Goal: Answer question/provide support: Share knowledge or assist other users

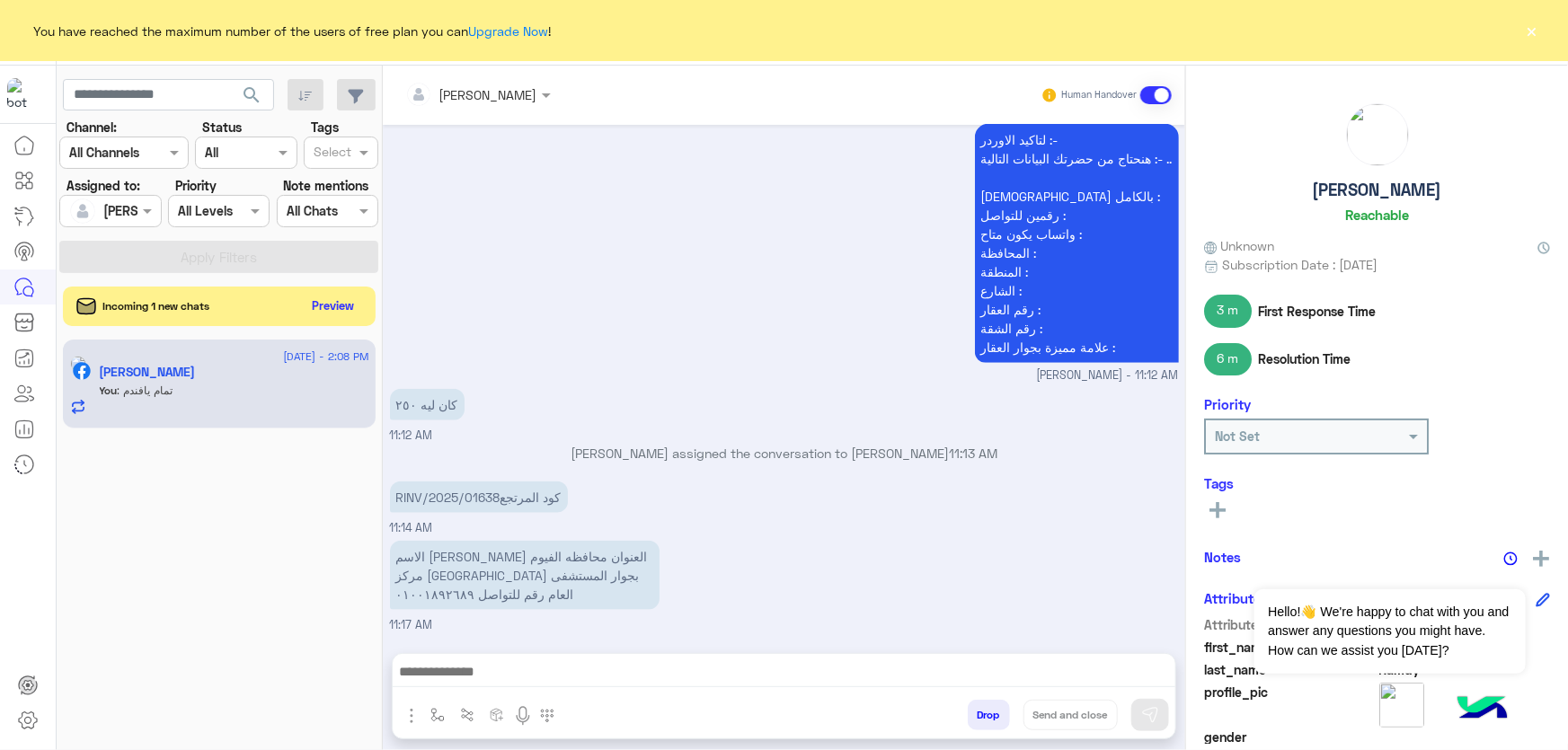
scroll to position [4349, 0]
drag, startPoint x: 395, startPoint y: 412, endPoint x: 452, endPoint y: 461, distance: 75.2
click at [463, 425] on div "[DATE] اهلا بيك عميلنا [PERSON_NAME] فى 𝗘agle👋 انا مساعدك الألى الخاص بك من فضل…" at bounding box center [784, 379] width 803 height 510
click at [420, 482] on p "RINV/2025/01638كود المرتجع" at bounding box center [478, 496] width 178 height 32
click at [300, 295] on div "Incoming 1 new chats Preview" at bounding box center [219, 306] width 312 height 40
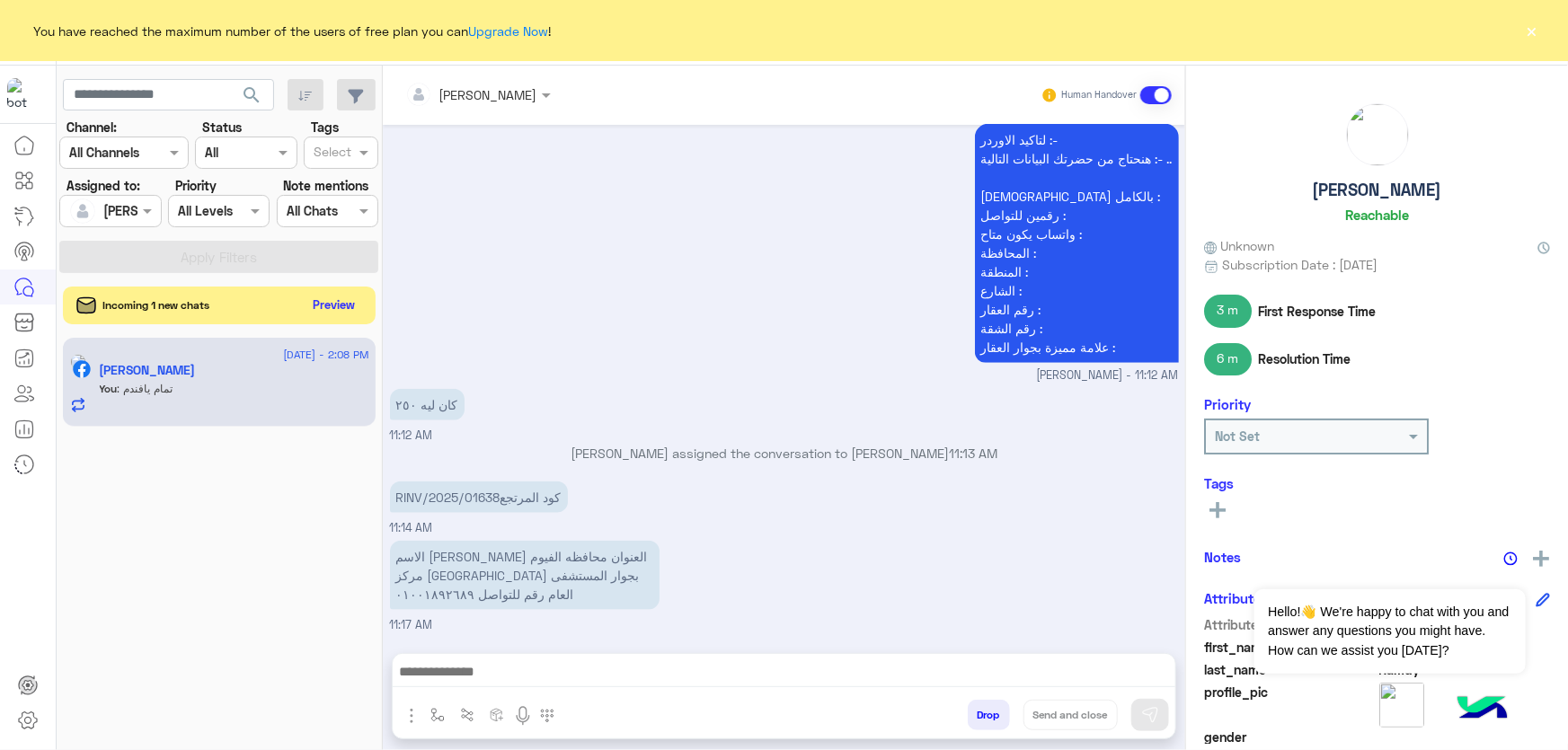
click at [312, 301] on button "Preview" at bounding box center [334, 304] width 56 height 24
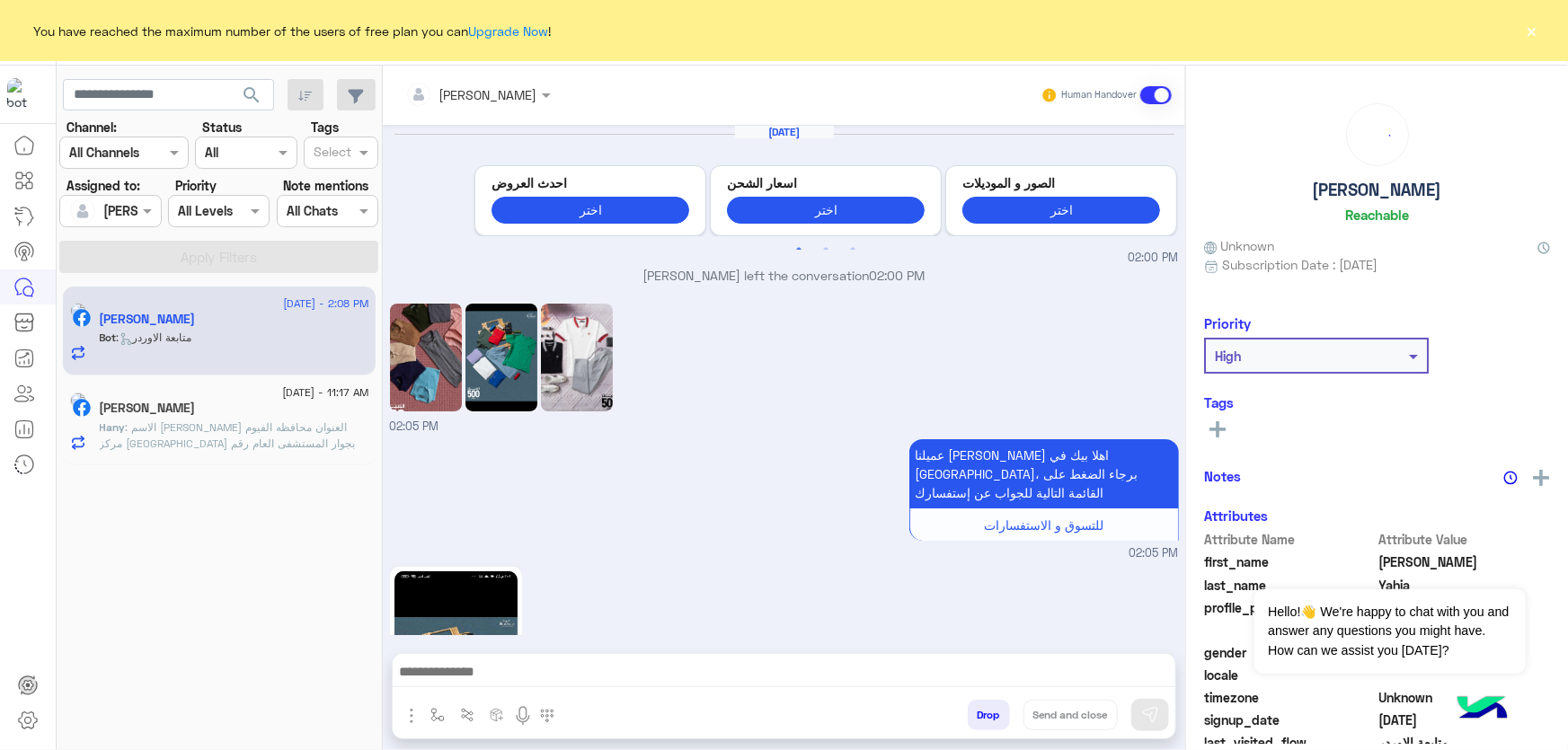
scroll to position [1977, 0]
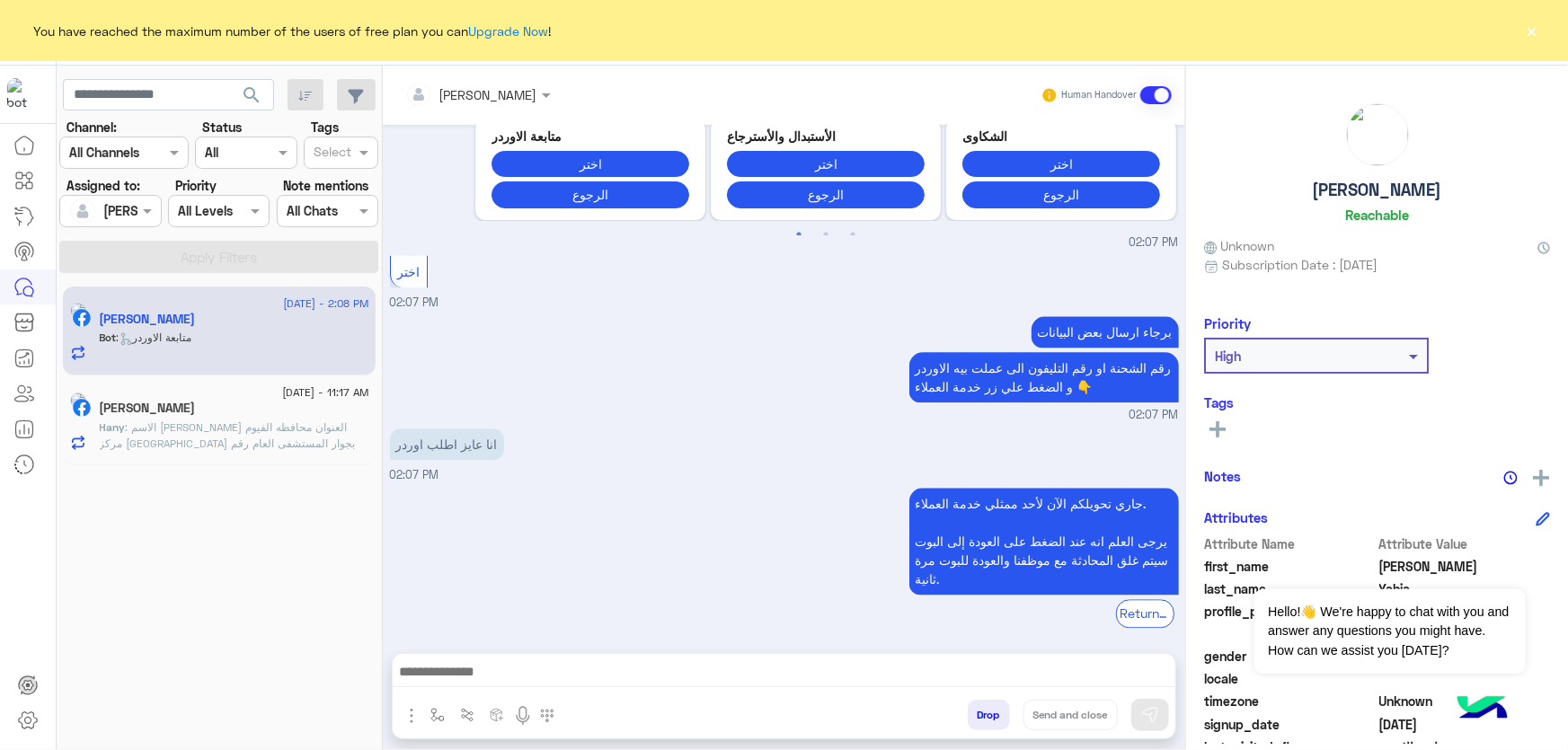
click at [485, 88] on input "text" at bounding box center [454, 95] width 97 height 19
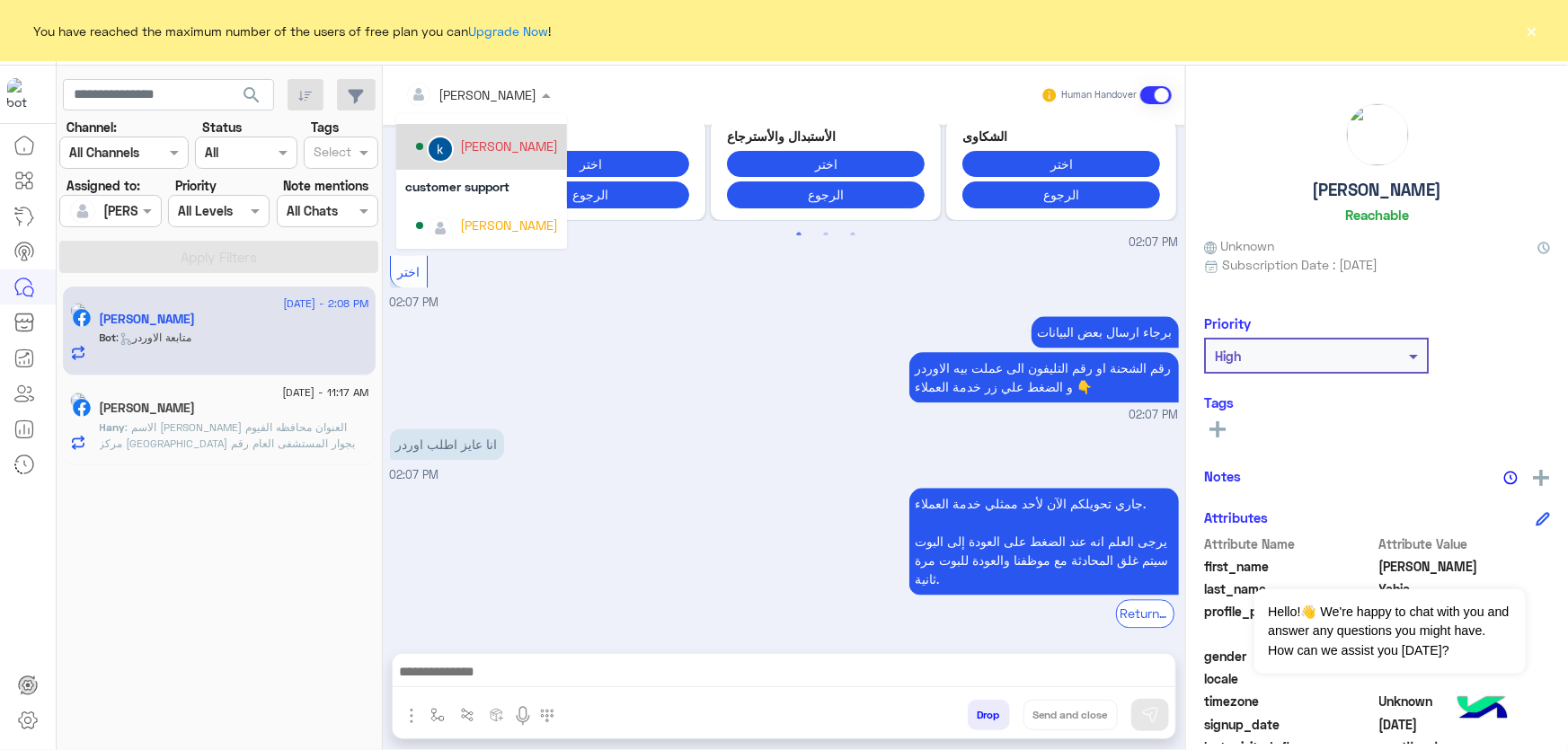
click at [691, 311] on div "برجاء ارسال بعض البيانات رقم الشحنة او رقم التليفون الى عملت بيه الاوردر و الضغ…" at bounding box center [784, 367] width 789 height 112
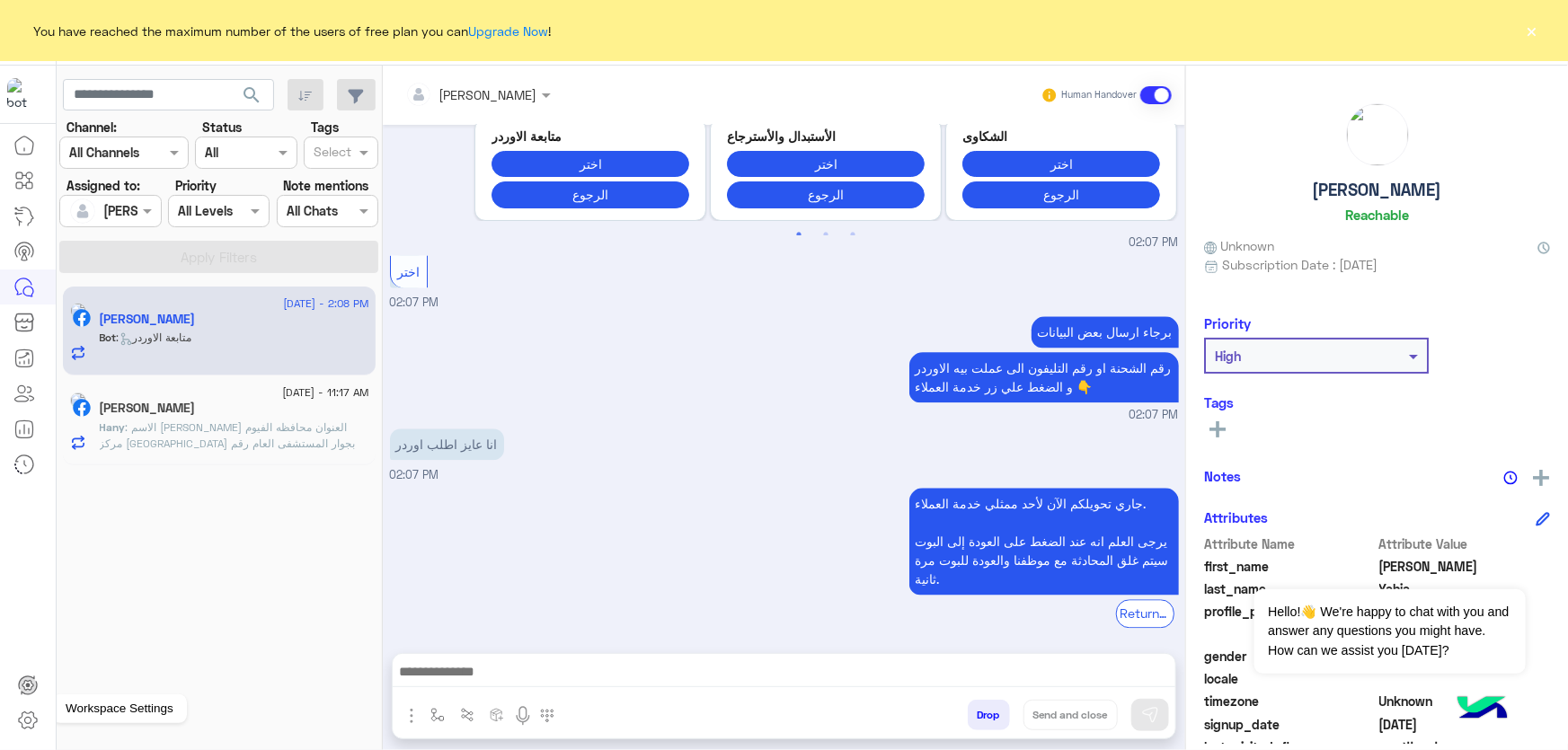
click at [26, 718] on icon at bounding box center [27, 720] width 6 height 6
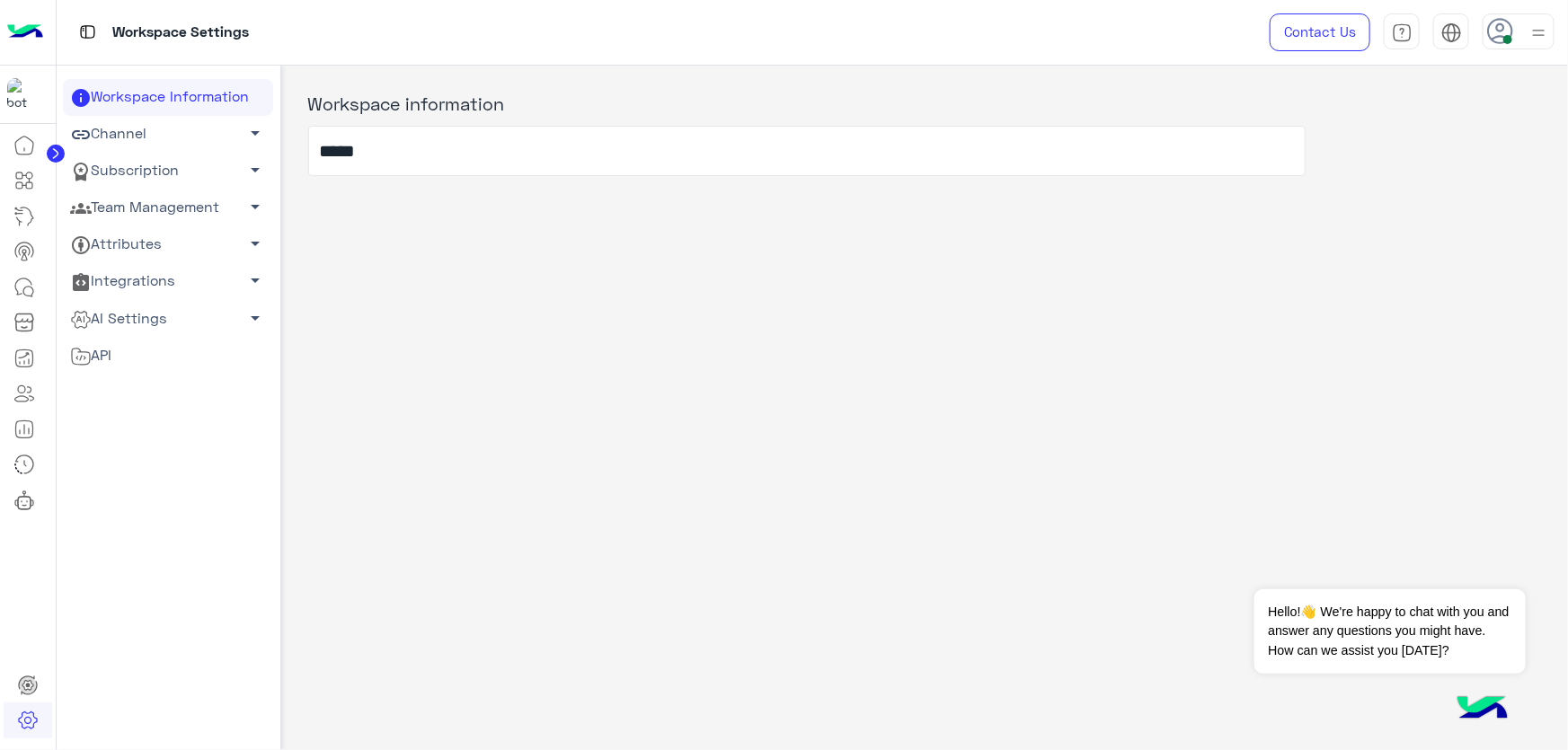
click at [146, 206] on link "Team Management arrow_drop_down" at bounding box center [168, 208] width 210 height 37
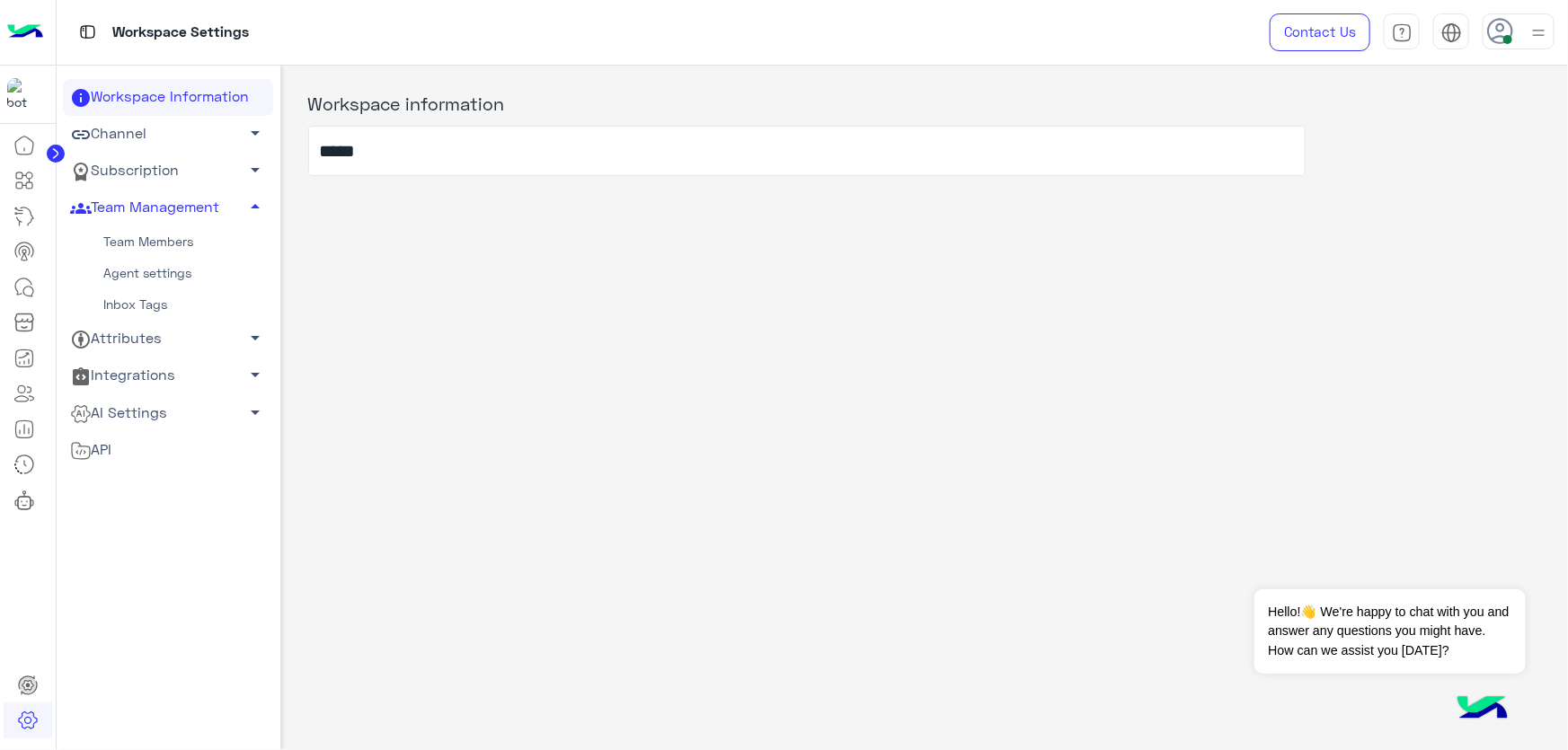
click at [155, 247] on link "Team Members" at bounding box center [168, 242] width 210 height 32
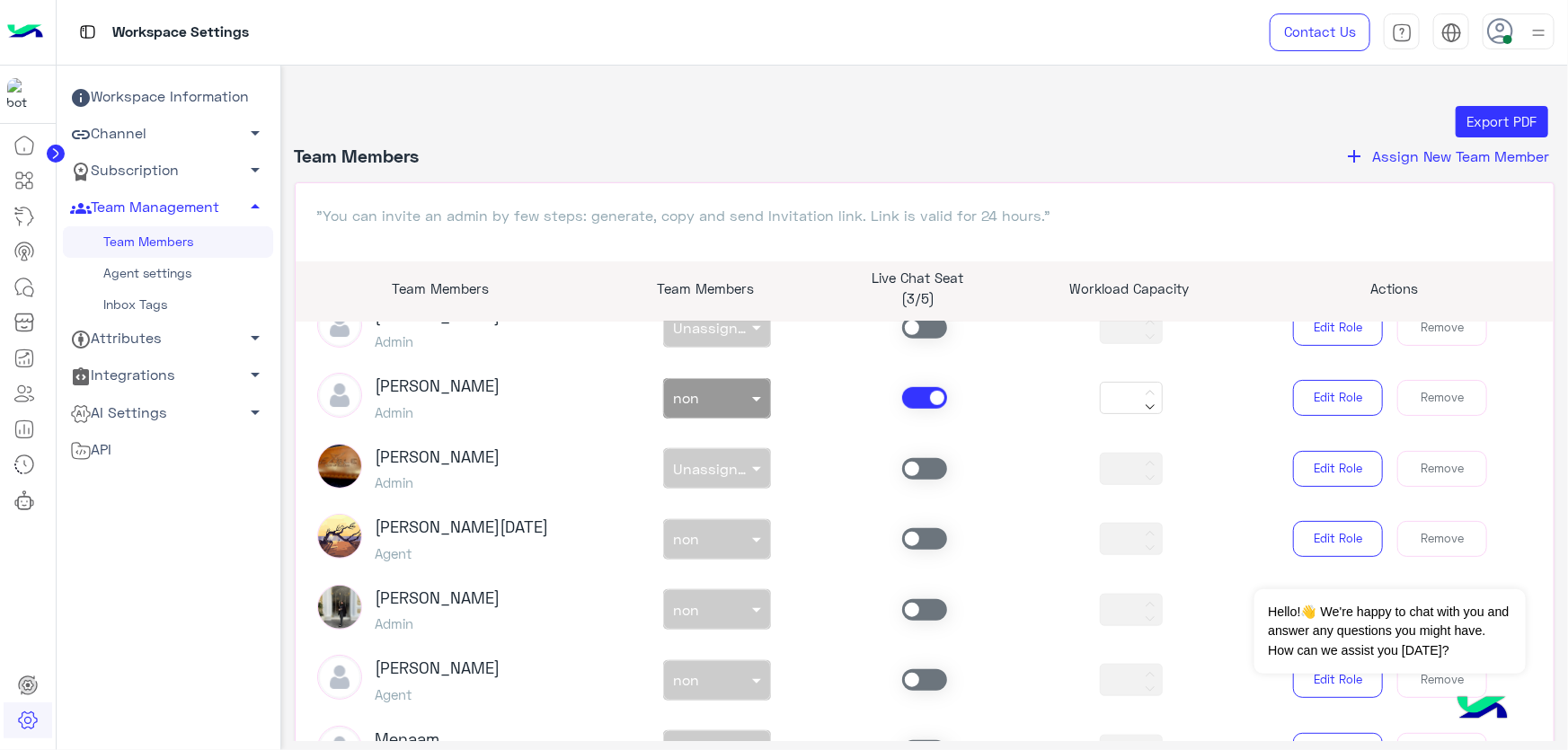
scroll to position [898, 0]
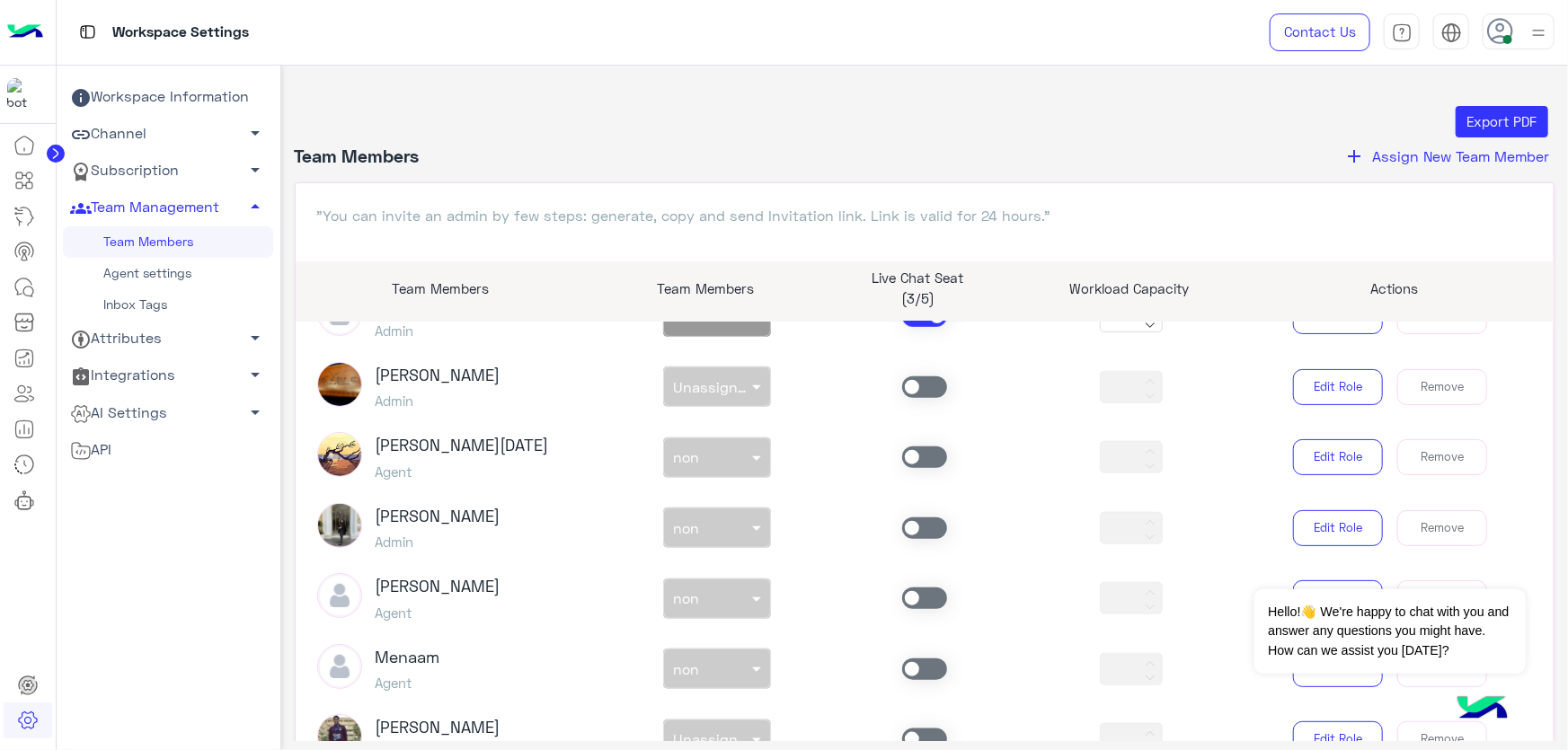
click at [918, 599] on span at bounding box center [924, 598] width 45 height 22
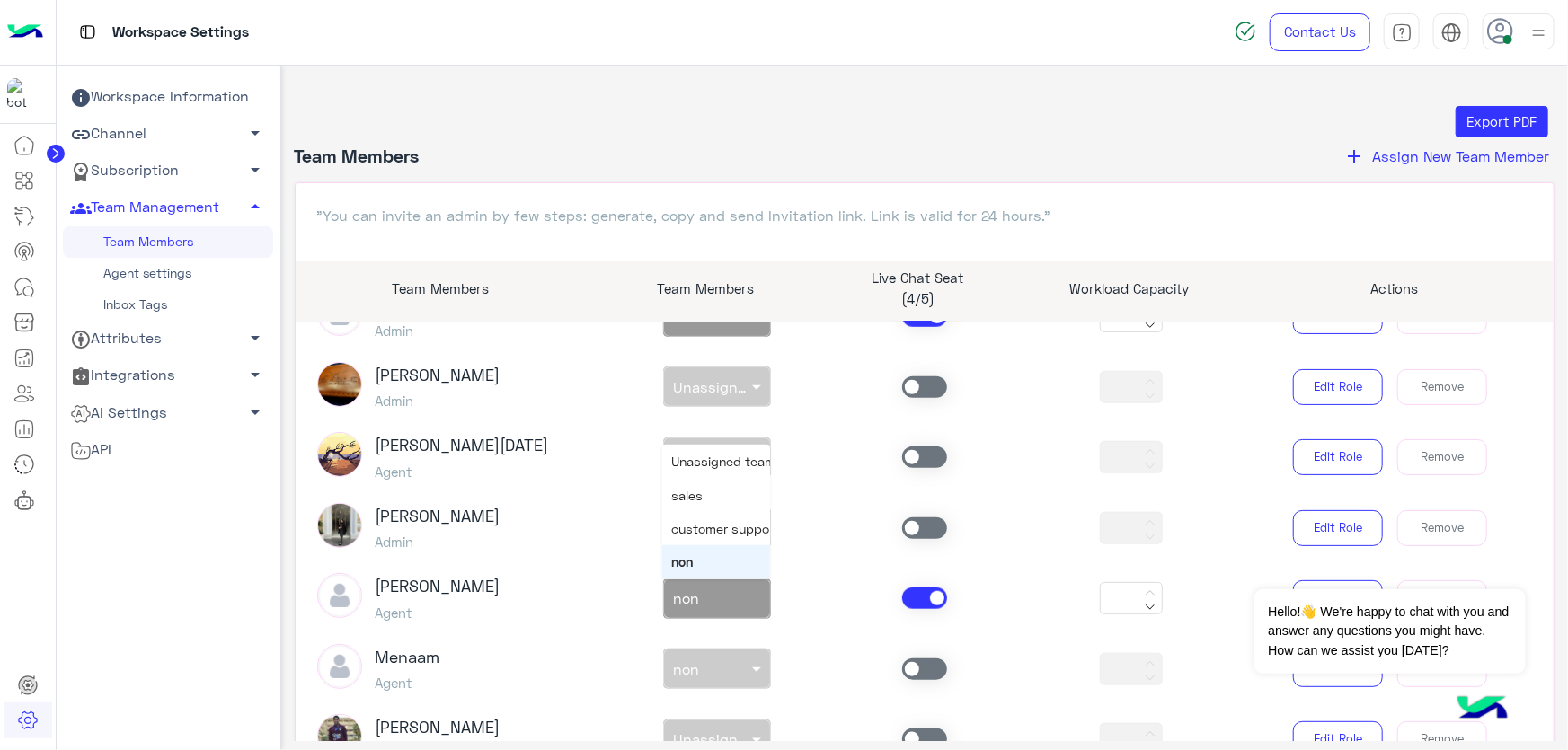
click at [726, 600] on div at bounding box center [716, 594] width 106 height 21
click at [709, 495] on div "sales" at bounding box center [715, 495] width 107 height 33
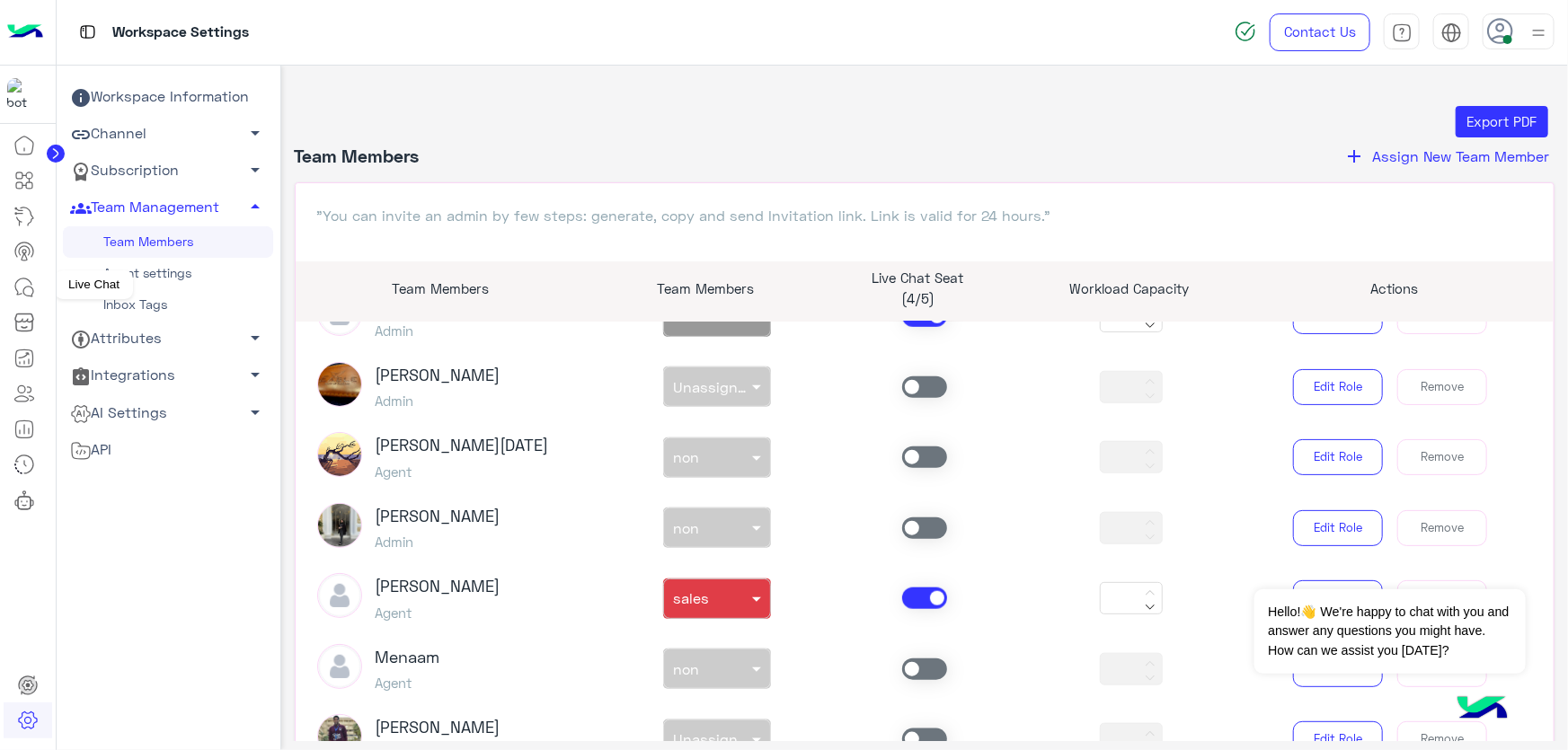
click at [22, 282] on icon at bounding box center [24, 288] width 22 height 22
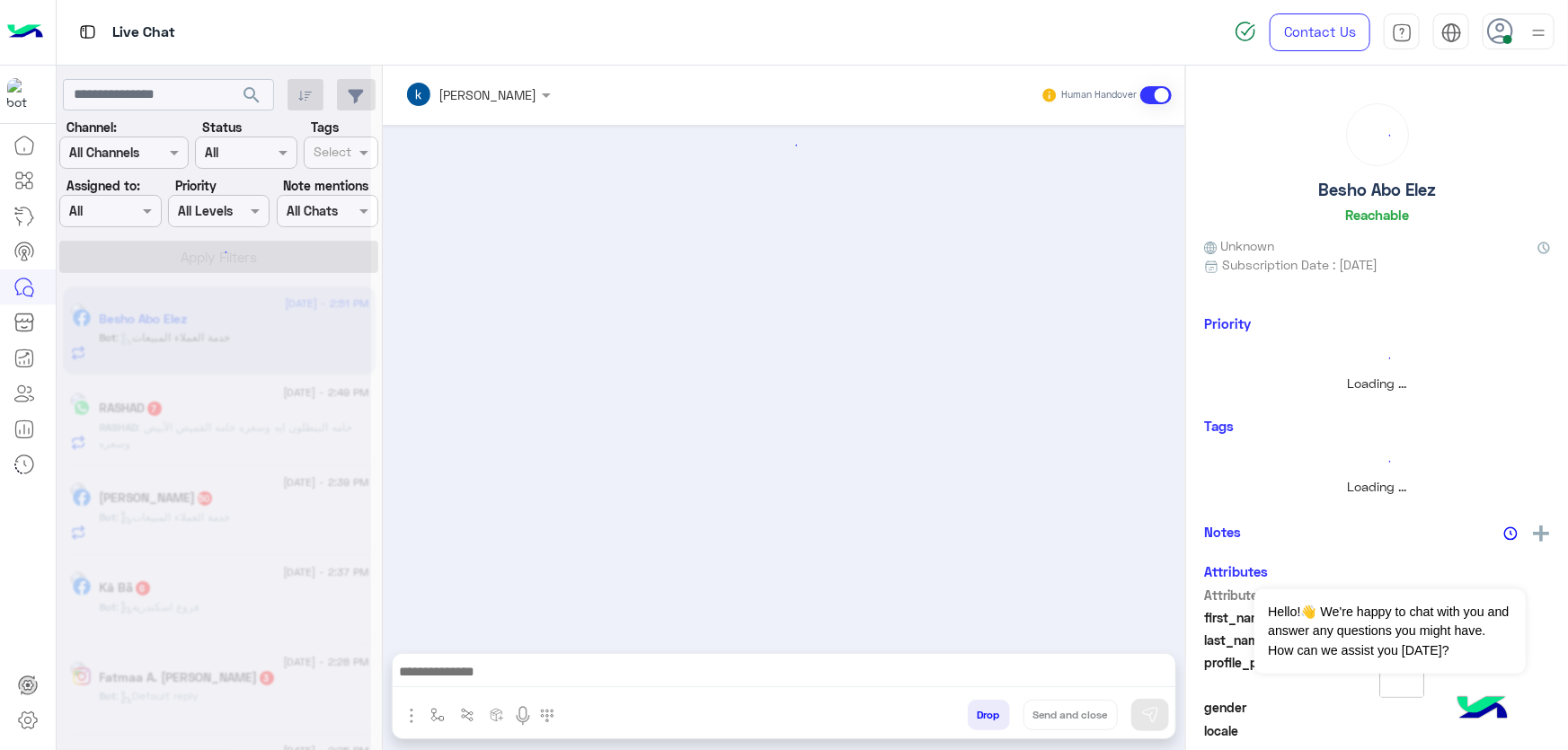
scroll to position [603, 0]
click at [108, 213] on input "text" at bounding box center [90, 211] width 42 height 19
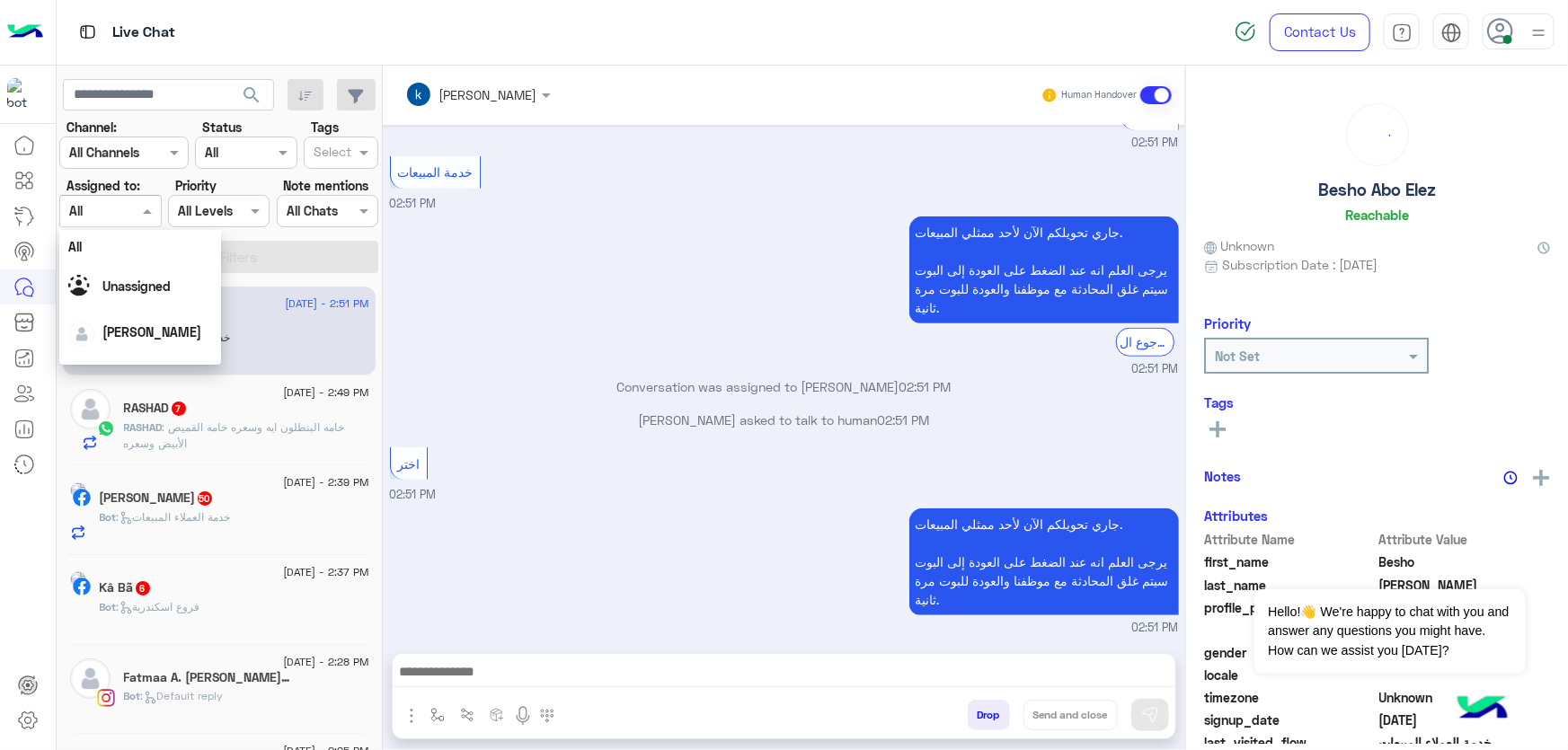
scroll to position [194, 0]
click at [145, 335] on span "[PERSON_NAME]" at bounding box center [162, 341] width 98 height 15
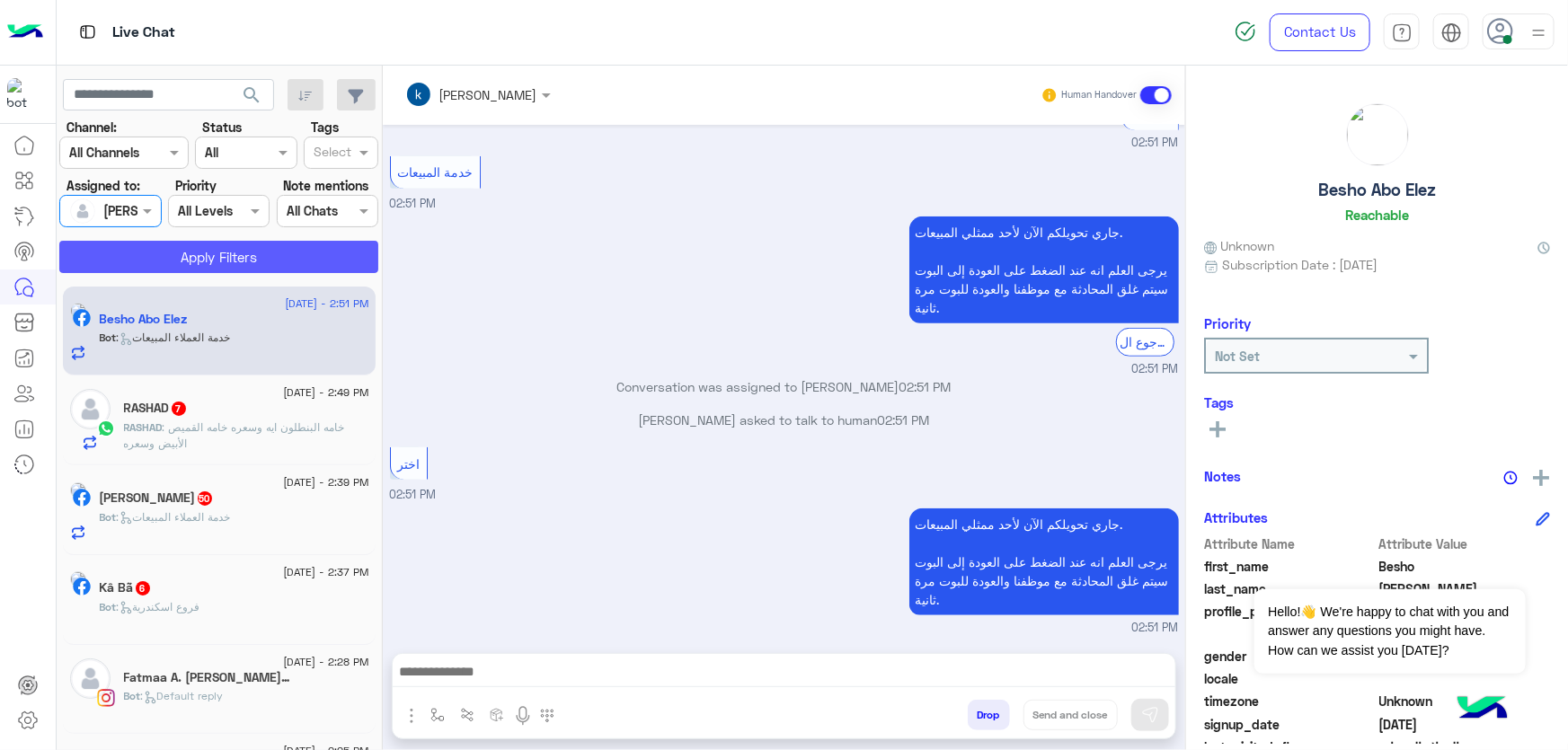
click at [181, 266] on button "Apply Filters" at bounding box center [218, 257] width 319 height 32
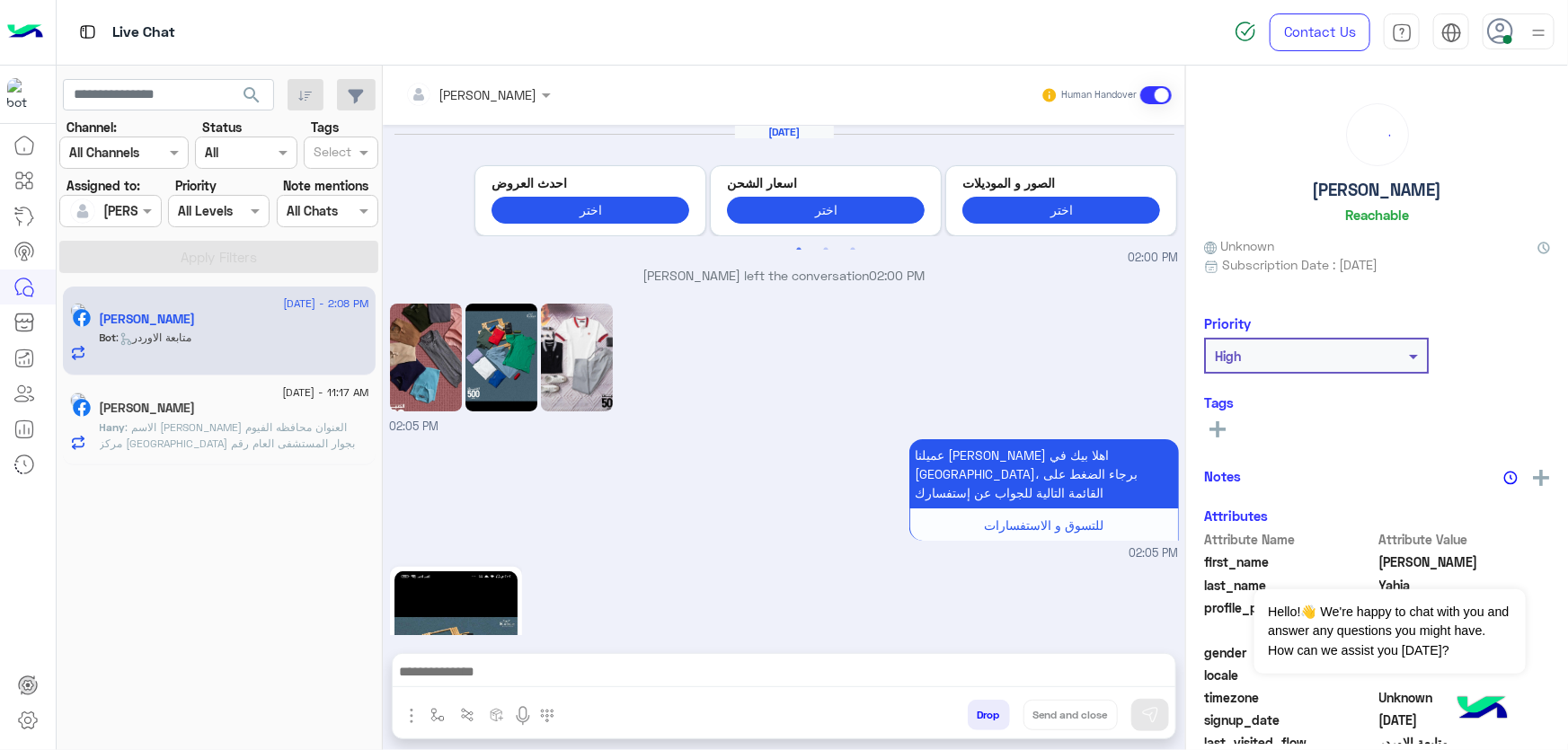
scroll to position [1977, 0]
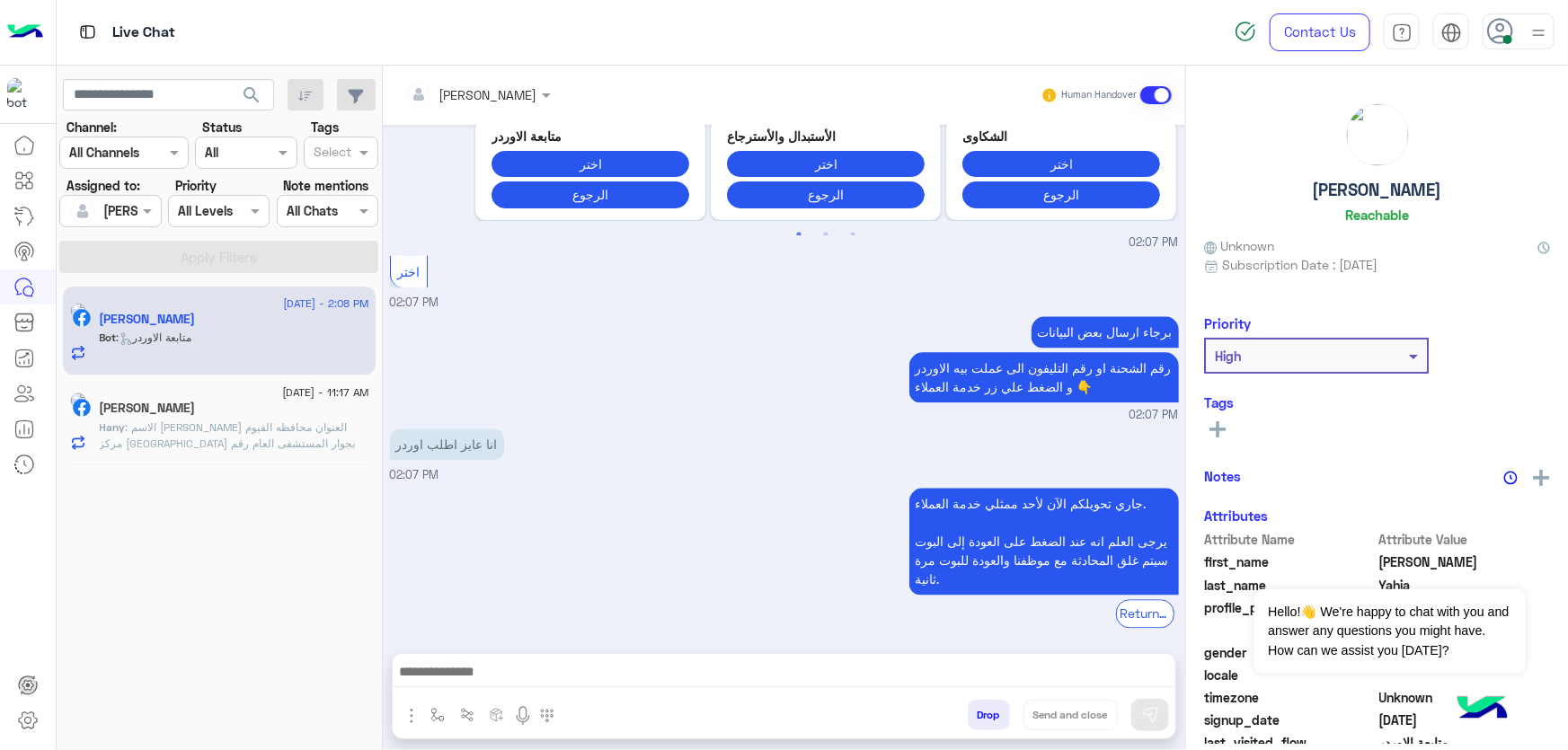
click at [495, 100] on input "text" at bounding box center [454, 95] width 97 height 19
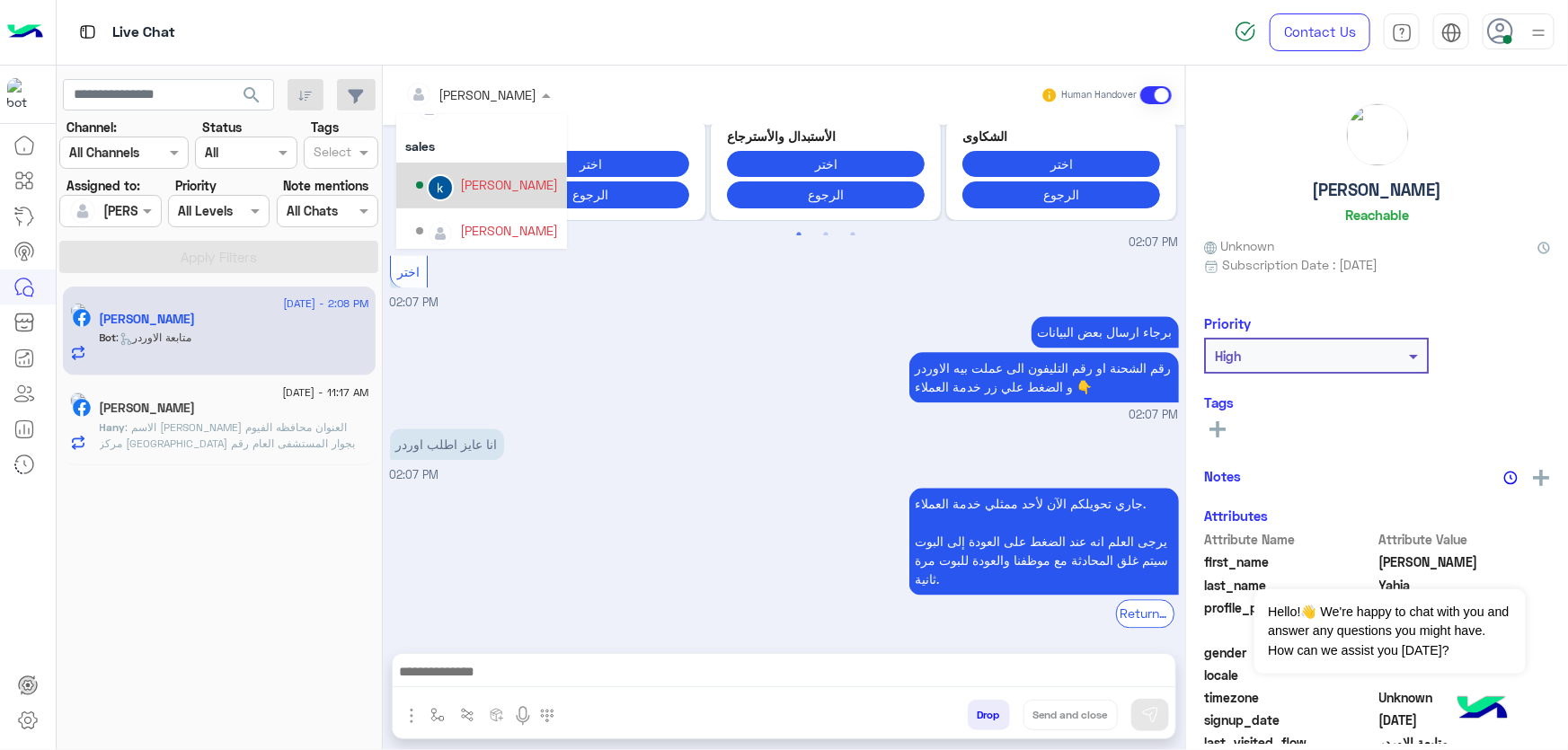
scroll to position [161, 0]
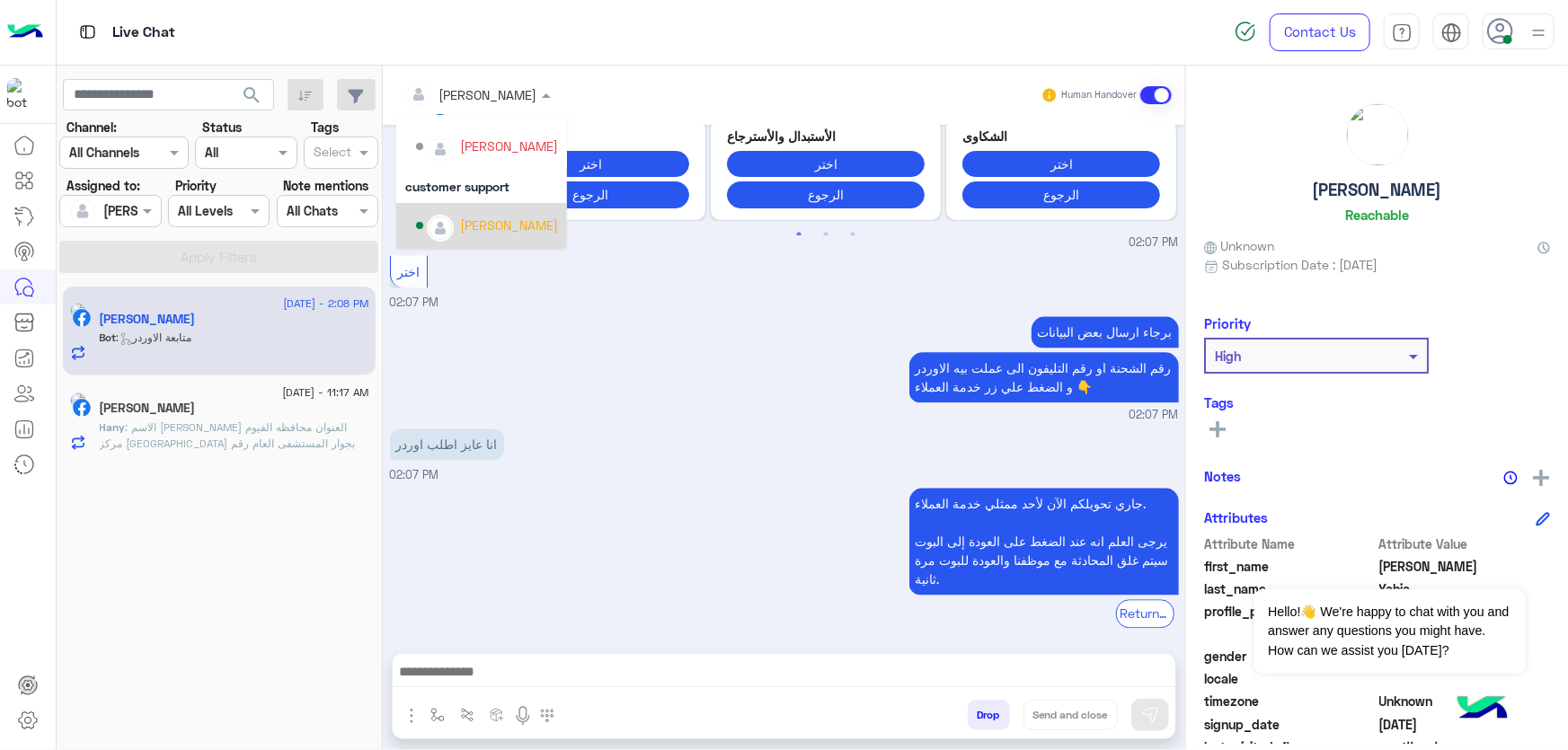
click at [1327, 196] on h5 "[PERSON_NAME]" at bounding box center [1377, 190] width 129 height 21
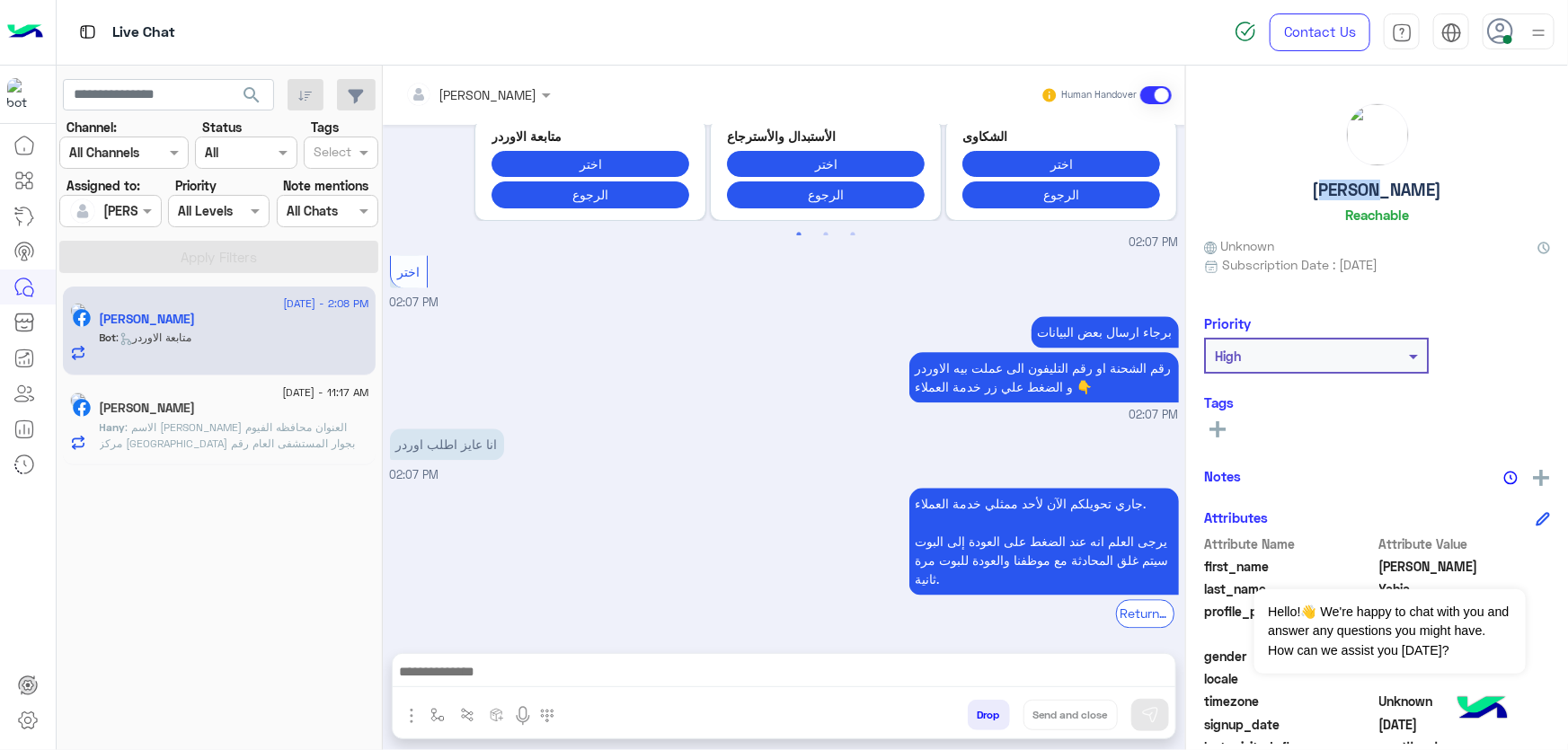
click at [1327, 196] on h5 "[PERSON_NAME]" at bounding box center [1377, 190] width 129 height 21
copy h5 "[PERSON_NAME]"
click at [526, 97] on div at bounding box center [478, 94] width 163 height 21
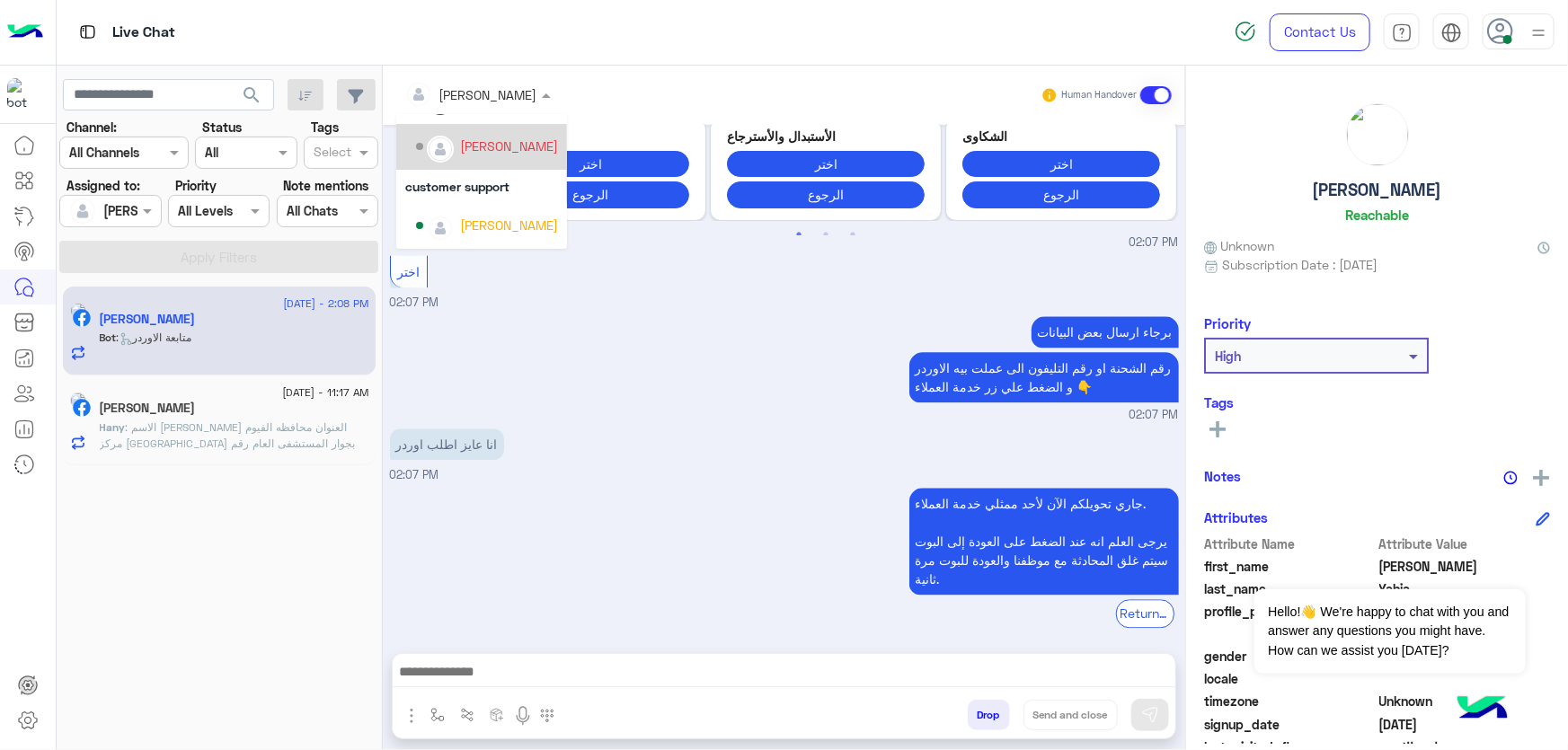
click at [499, 158] on div "[PERSON_NAME]" at bounding box center [487, 146] width 142 height 32
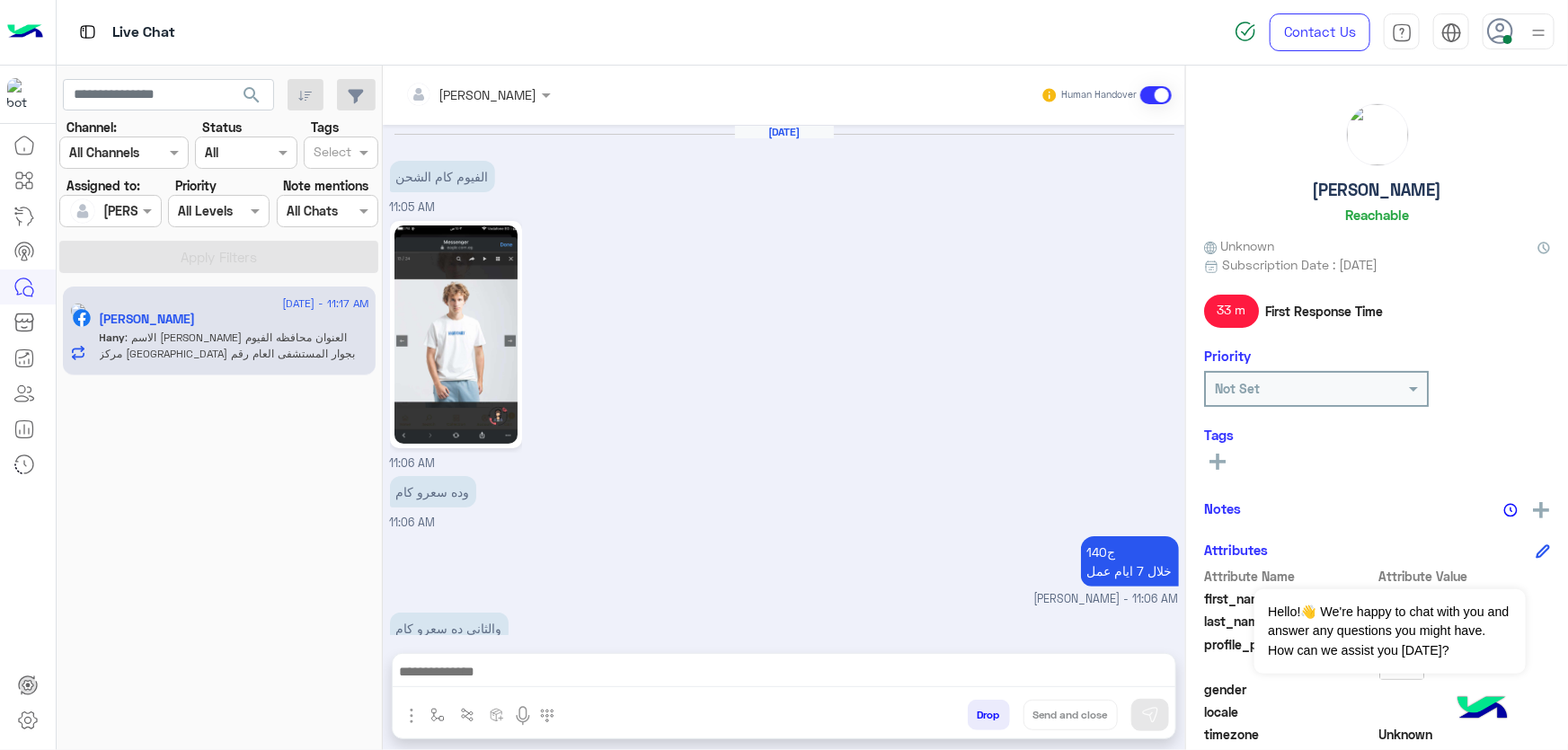
scroll to position [1926, 0]
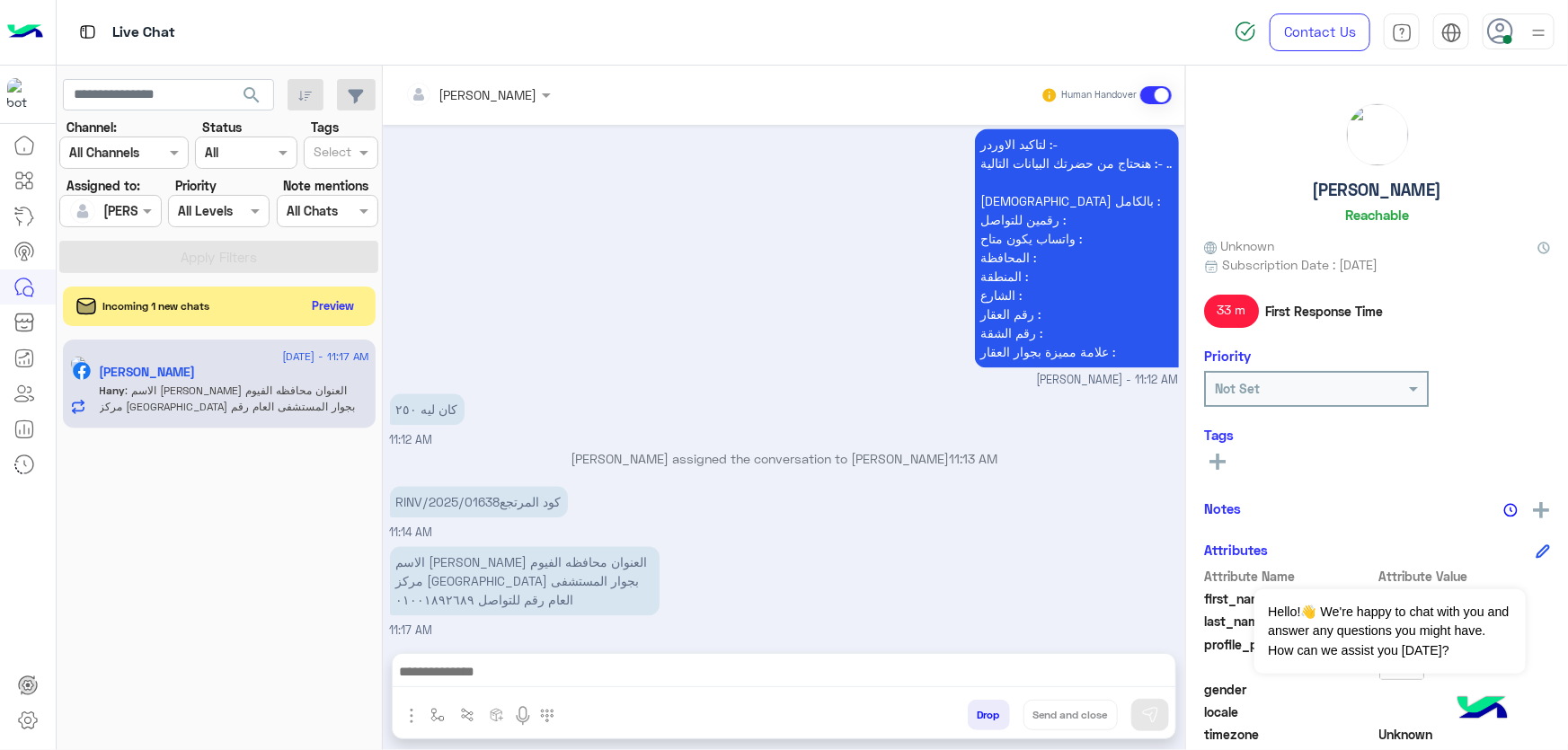
click at [314, 321] on div "Incoming 1 new chats Preview" at bounding box center [219, 306] width 312 height 40
click at [320, 314] on button "Preview" at bounding box center [334, 304] width 56 height 24
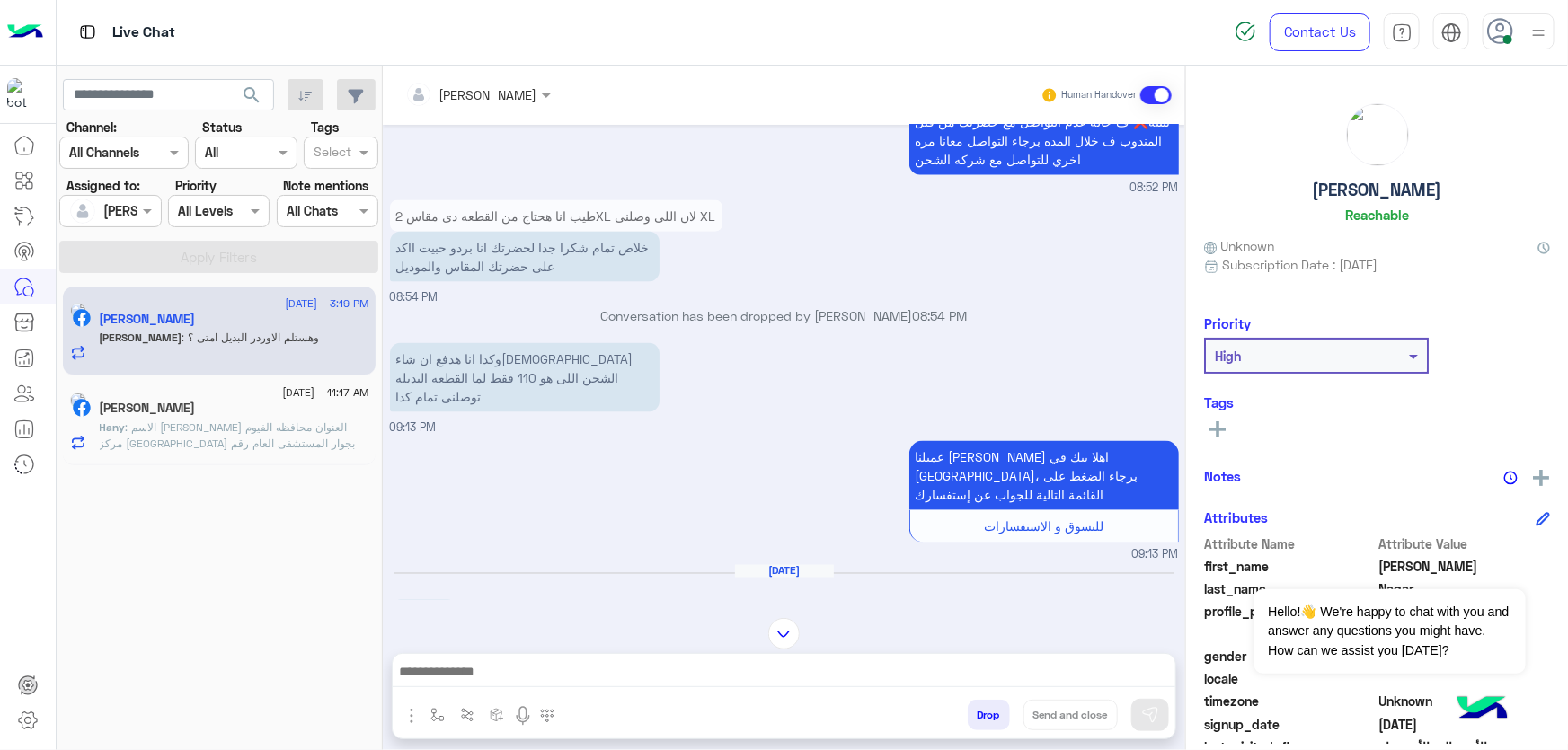
scroll to position [841, 0]
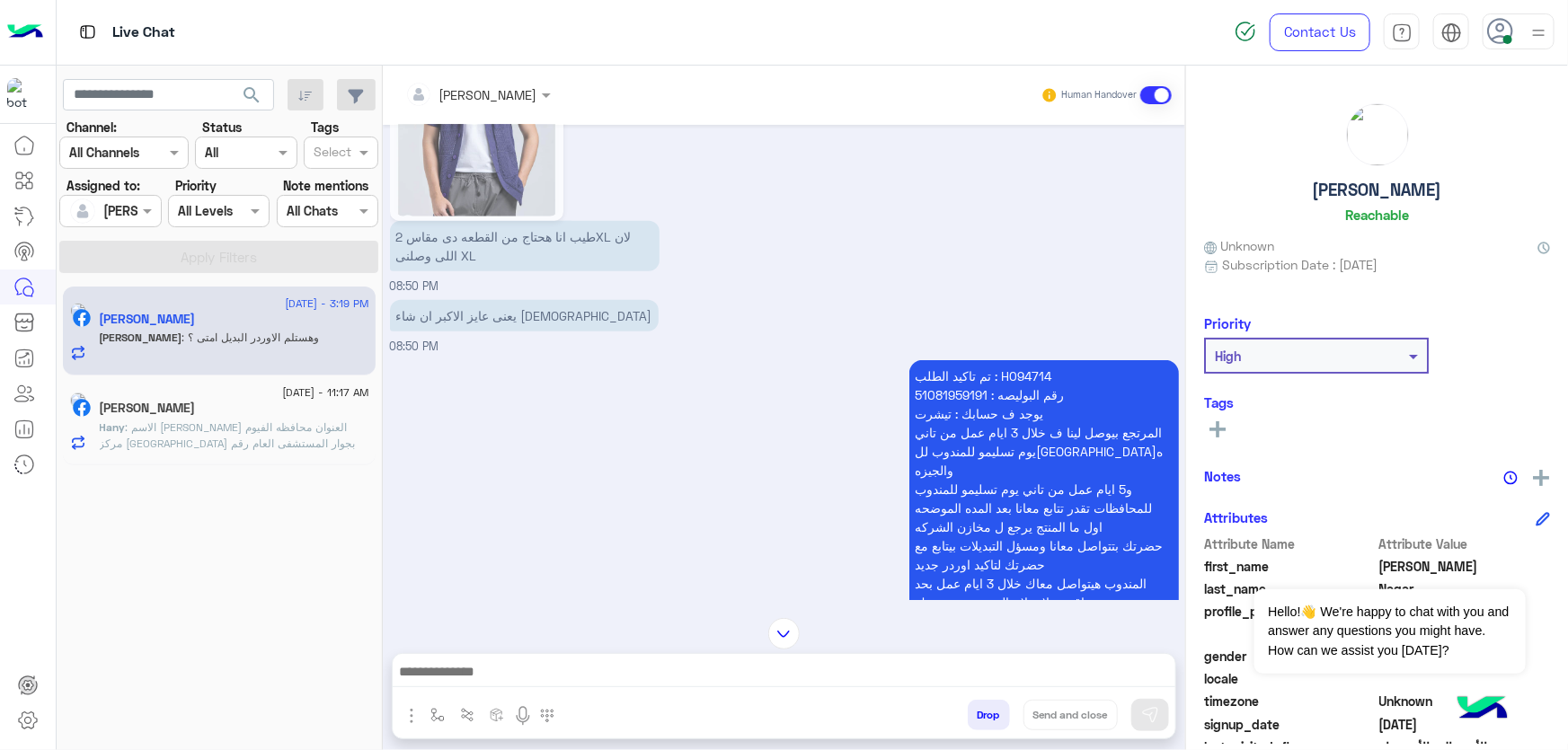
click at [1016, 360] on p "تم تاكيد الطلب : H094714 رقم البوليصه : 51081959191 يوجد ف حسابك : تيشرت المرتج…" at bounding box center [1044, 517] width 270 height 314
copy p "H094714"
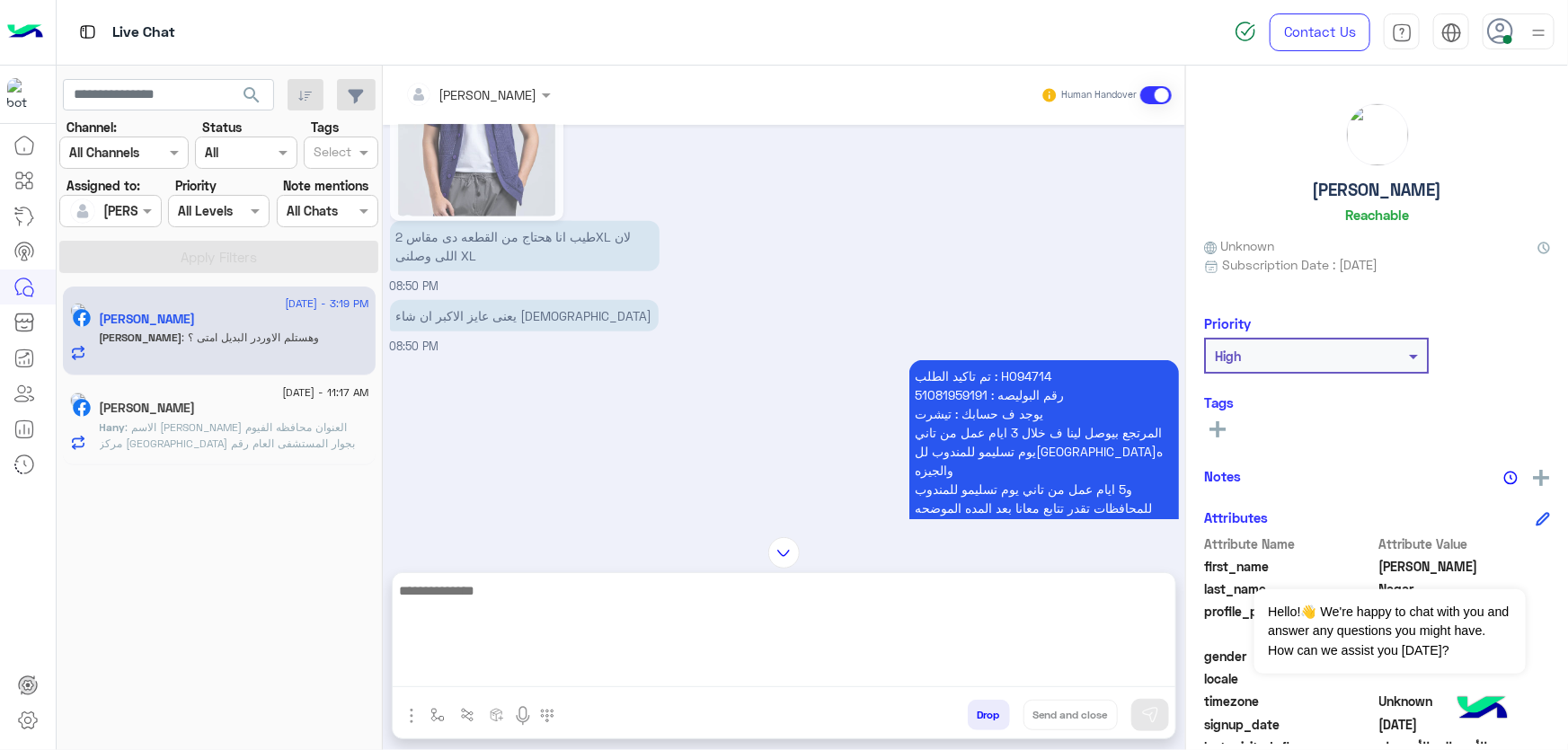
click at [608, 671] on textarea at bounding box center [784, 633] width 783 height 107
paste textarea "**********"
click at [1069, 606] on textarea "**********" at bounding box center [784, 633] width 783 height 107
paste textarea "**********"
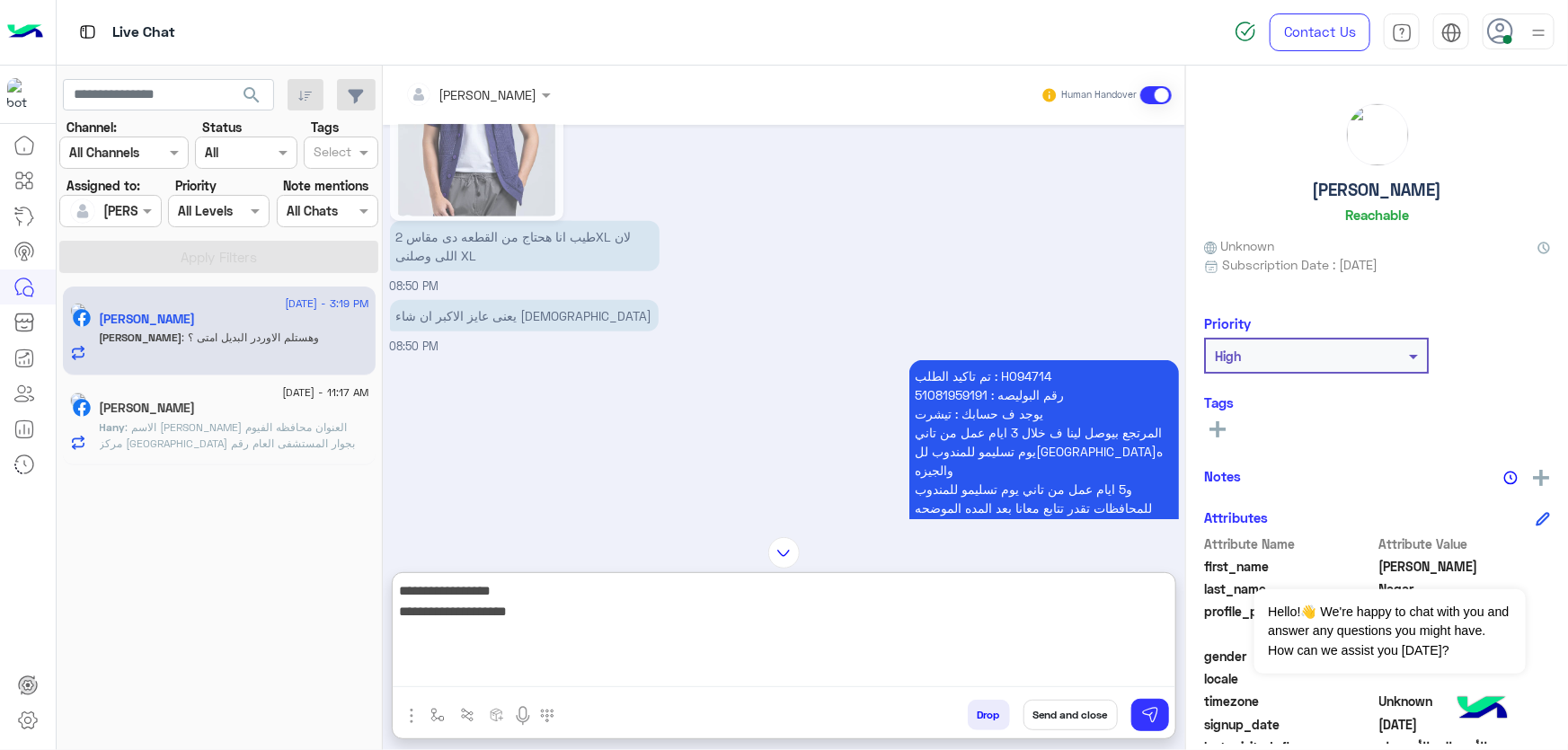
type textarea "**********"
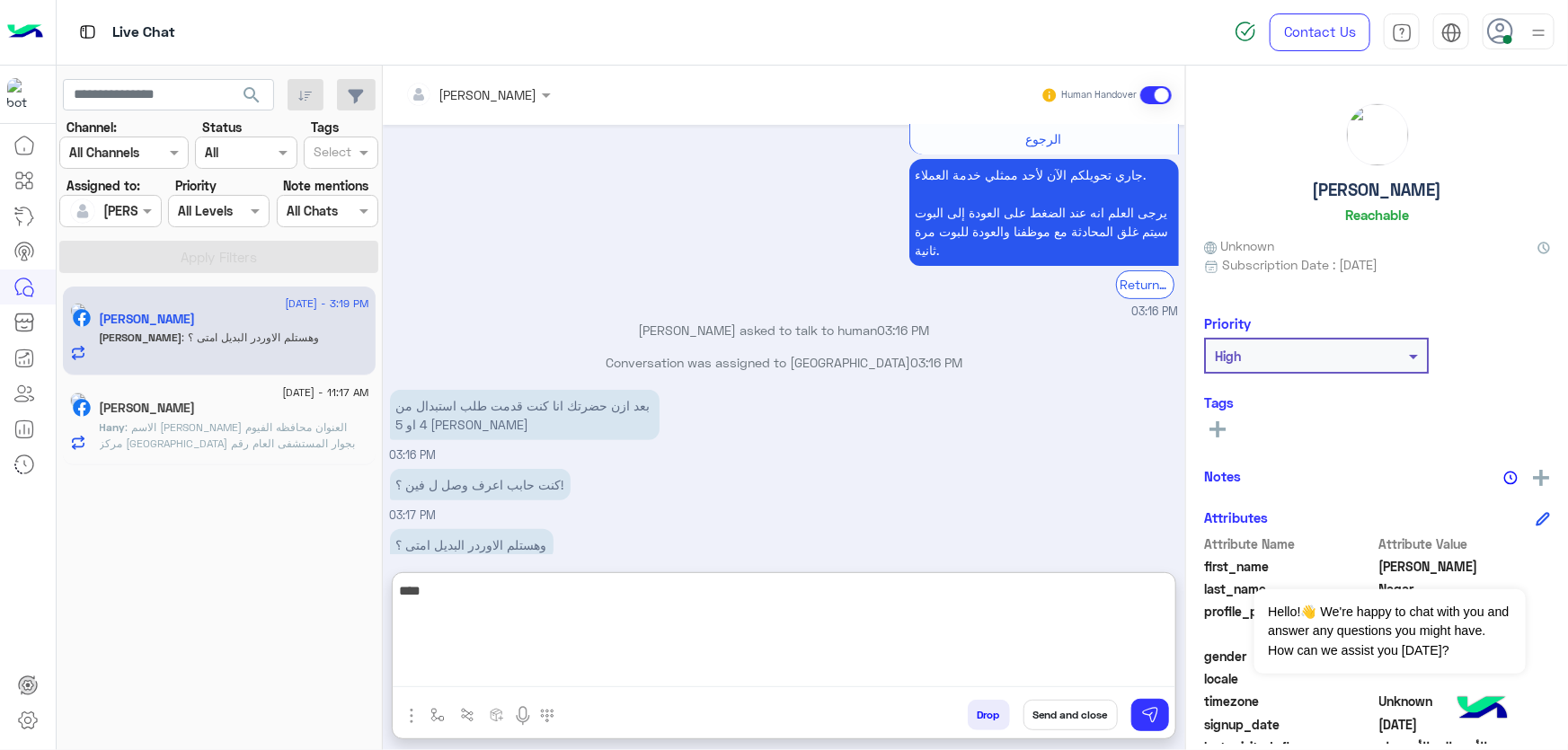
scroll to position [7157, 0]
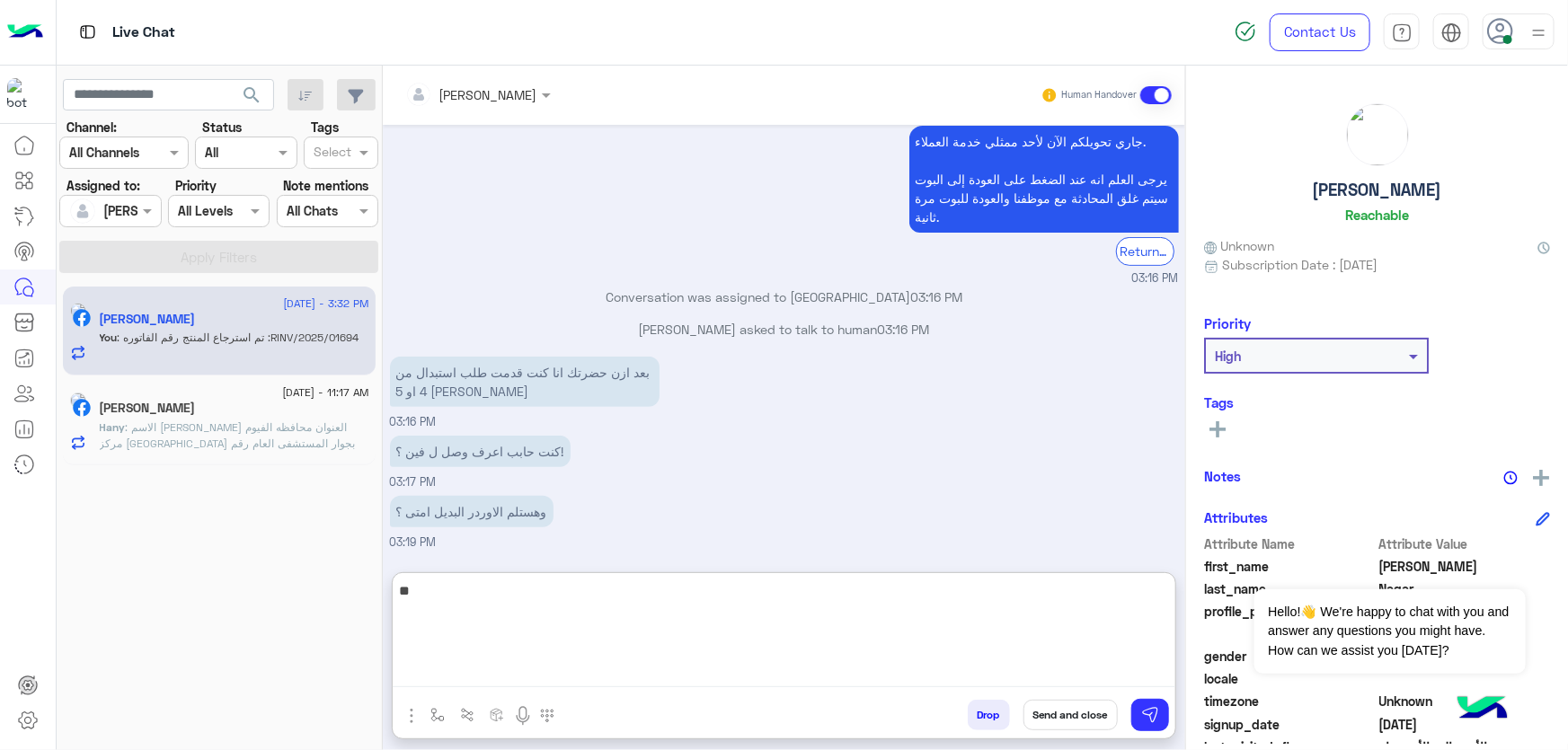
type textarea "*"
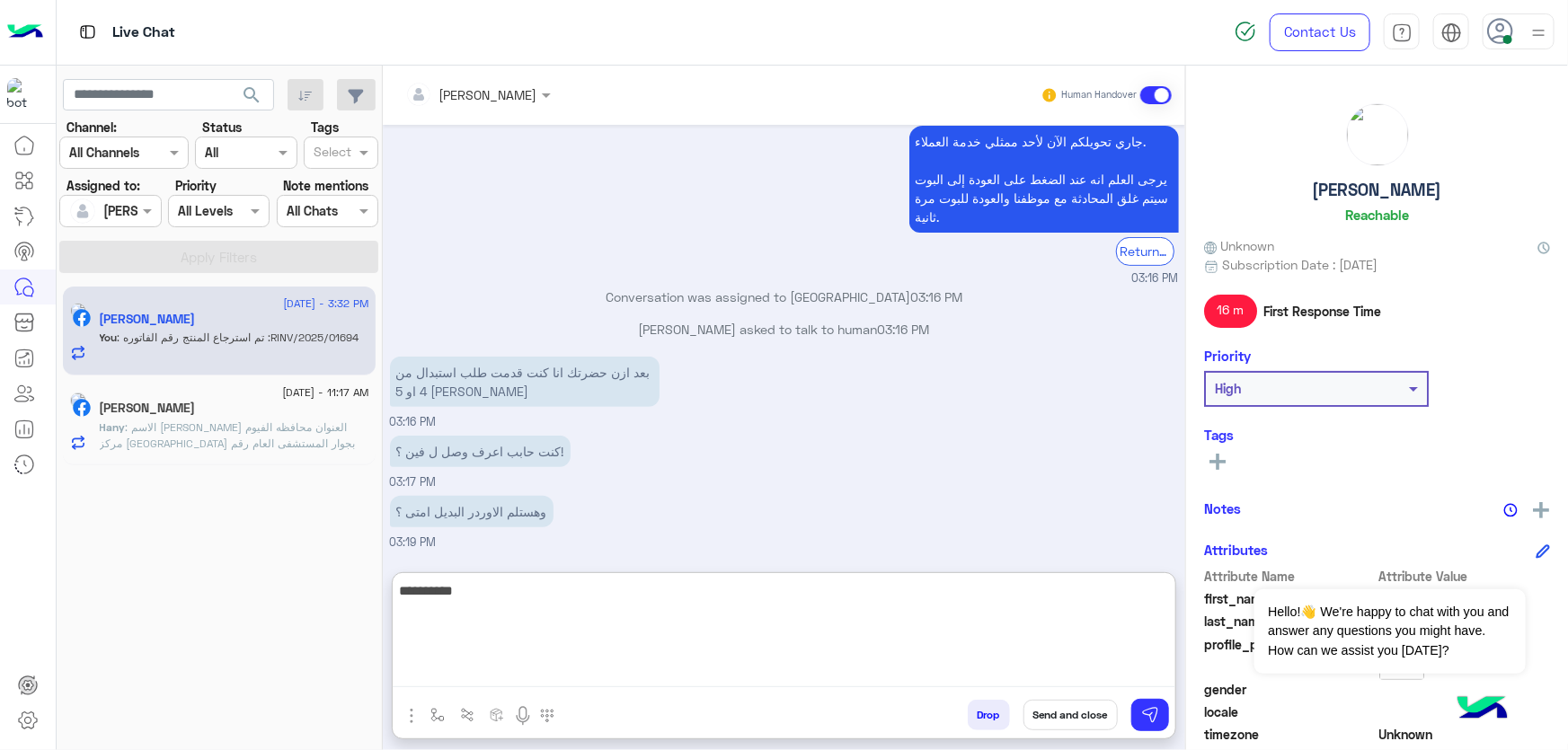
type textarea "**********"
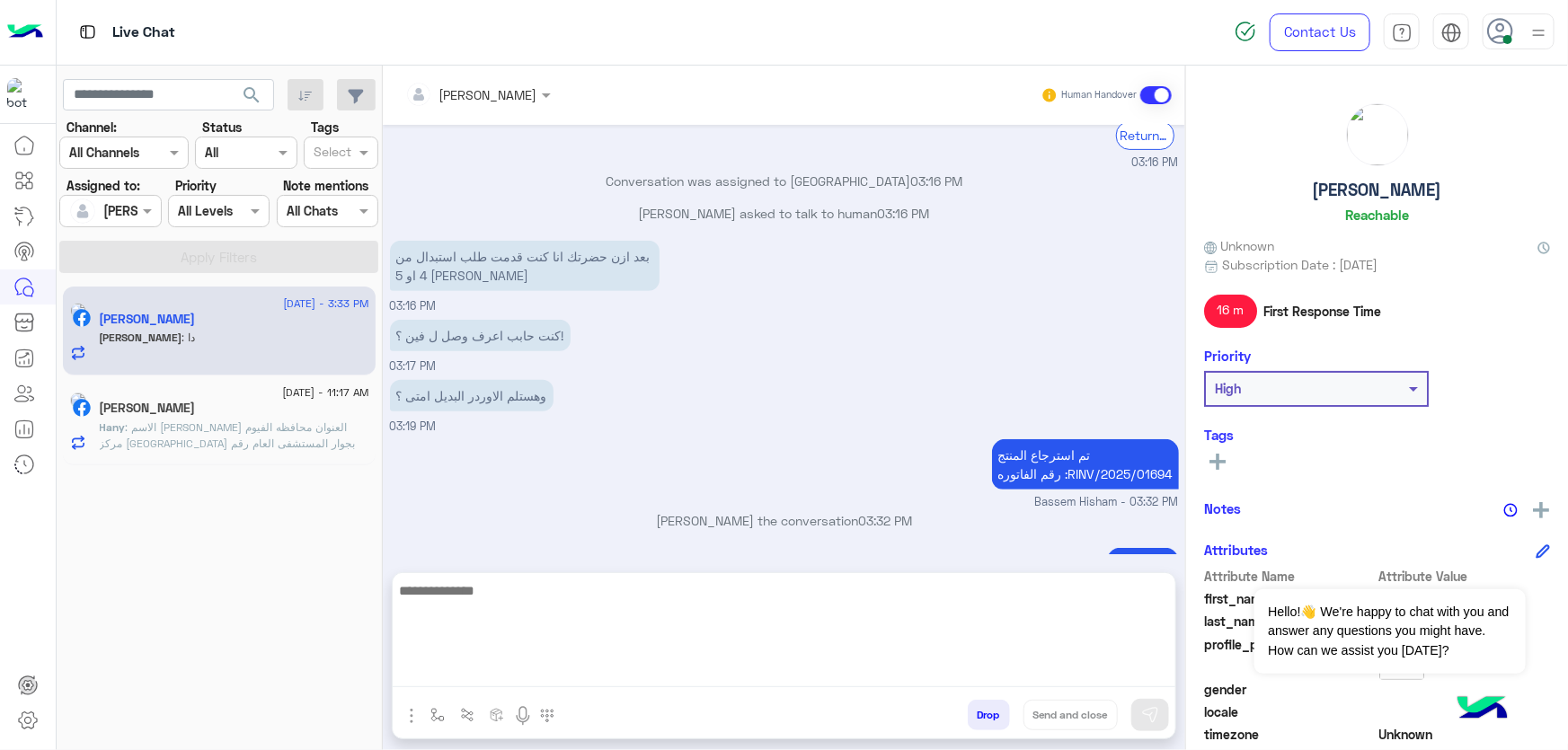
scroll to position [7480, 0]
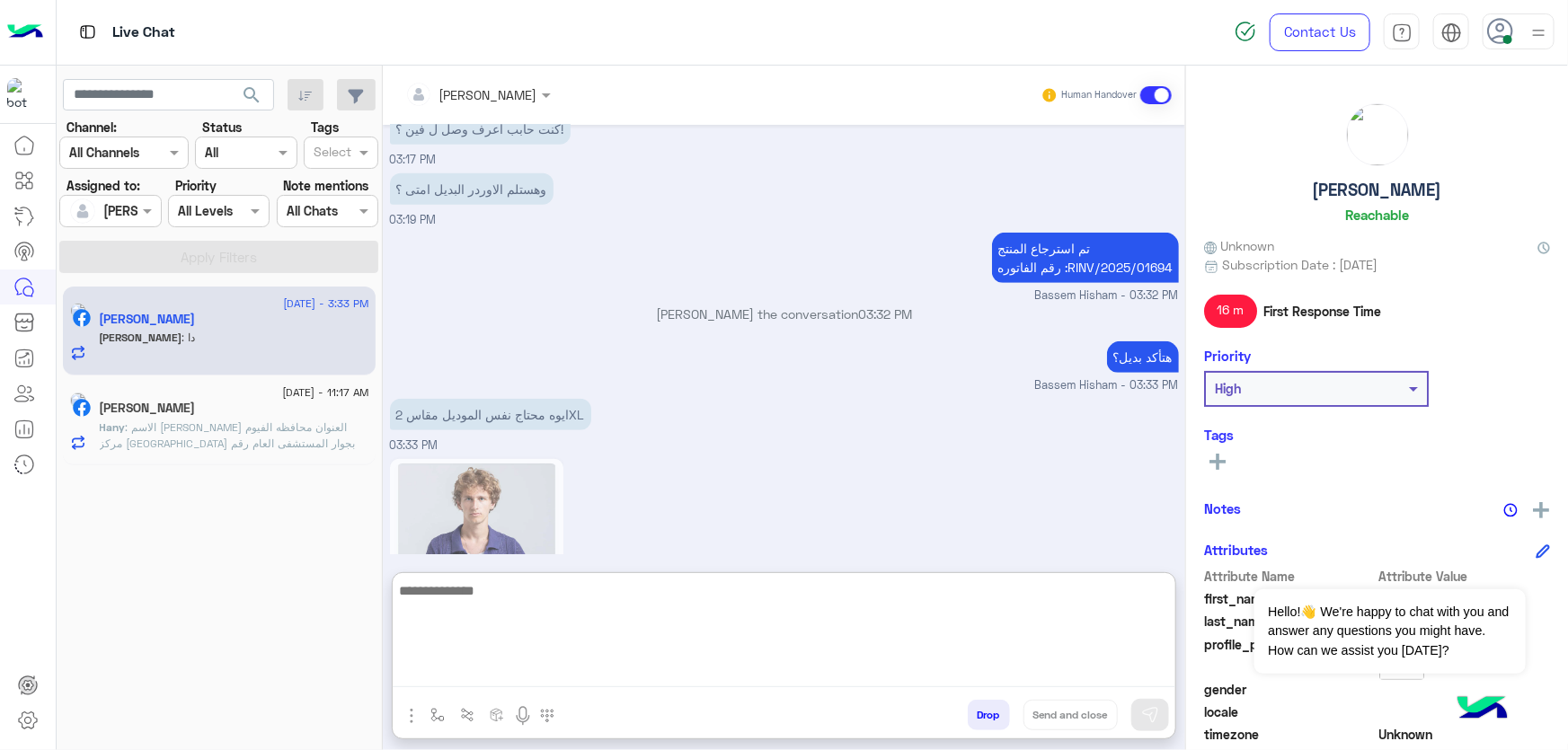
click at [524, 620] on textarea at bounding box center [784, 633] width 783 height 107
paste textarea "**********"
type textarea "**********"
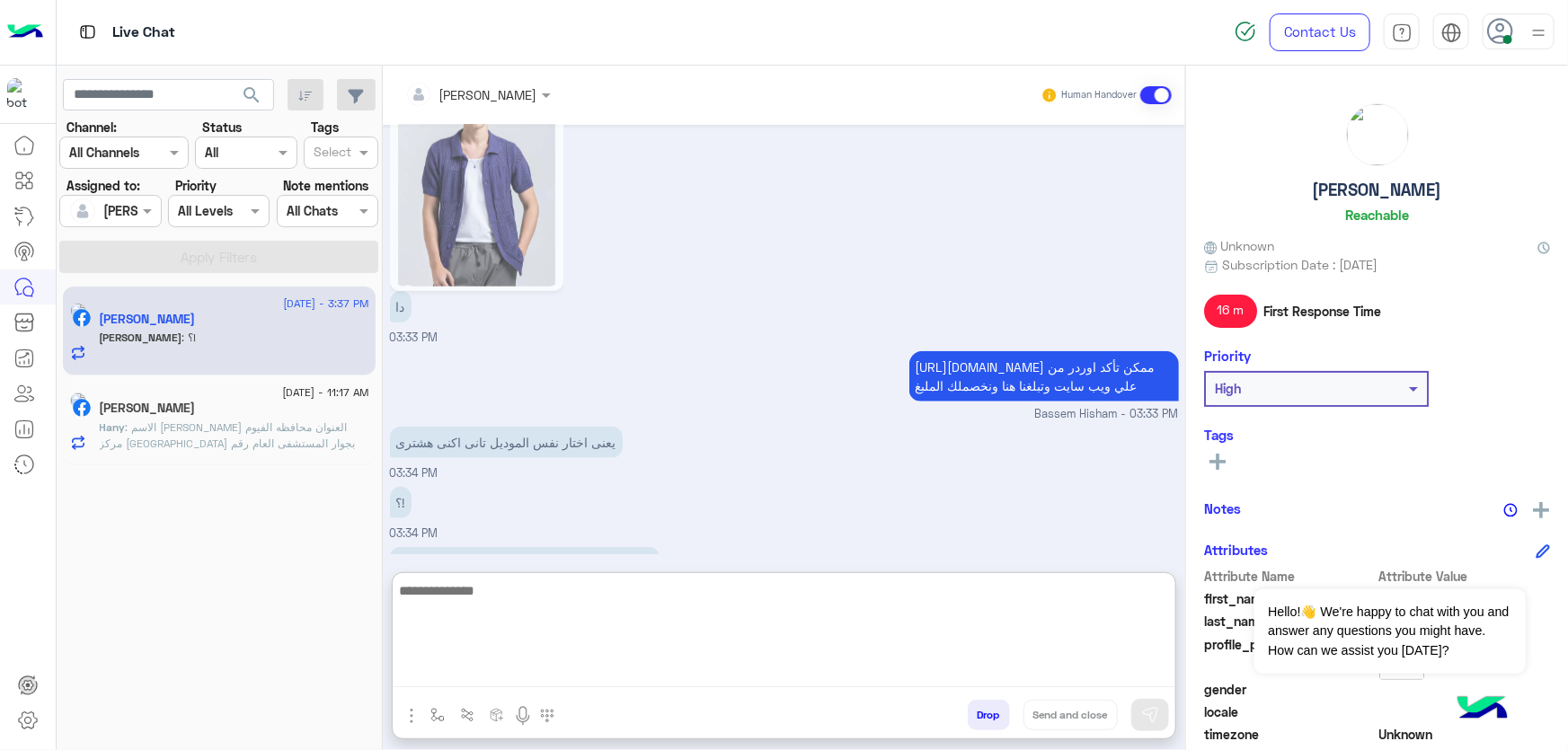
scroll to position [7894, 0]
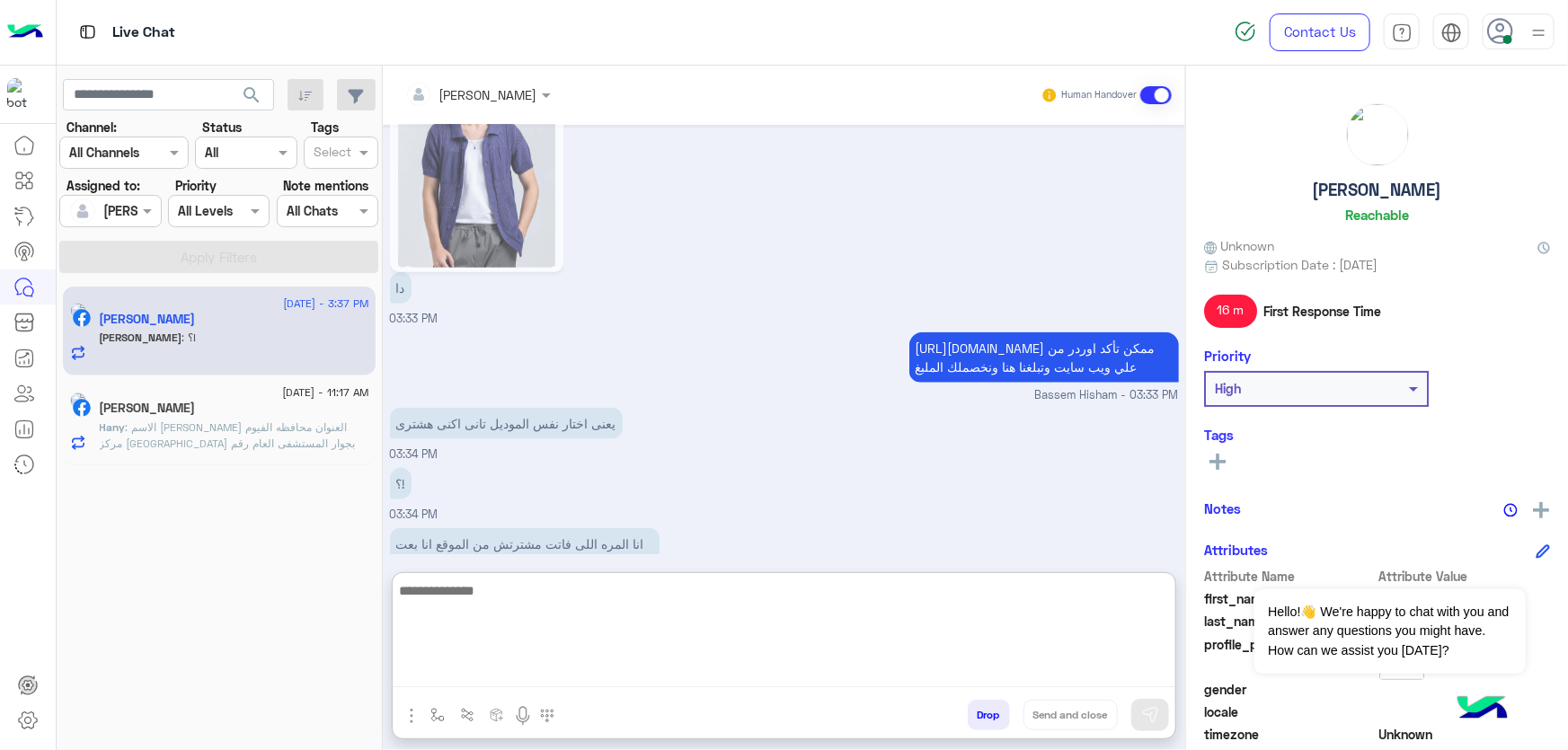
click at [550, 613] on textarea at bounding box center [784, 633] width 783 height 107
type textarea "*"
type textarea "**********"
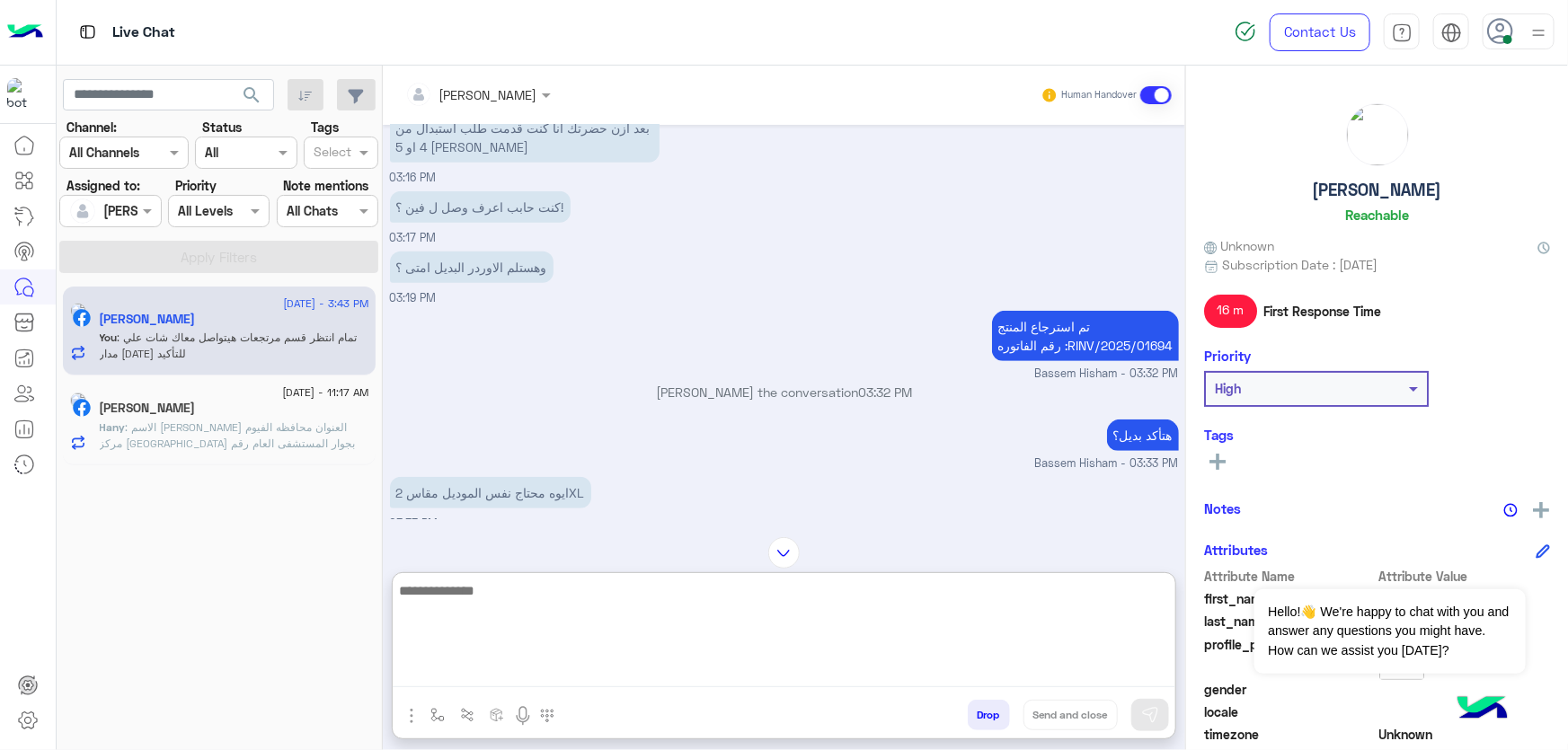
scroll to position [7399, 0]
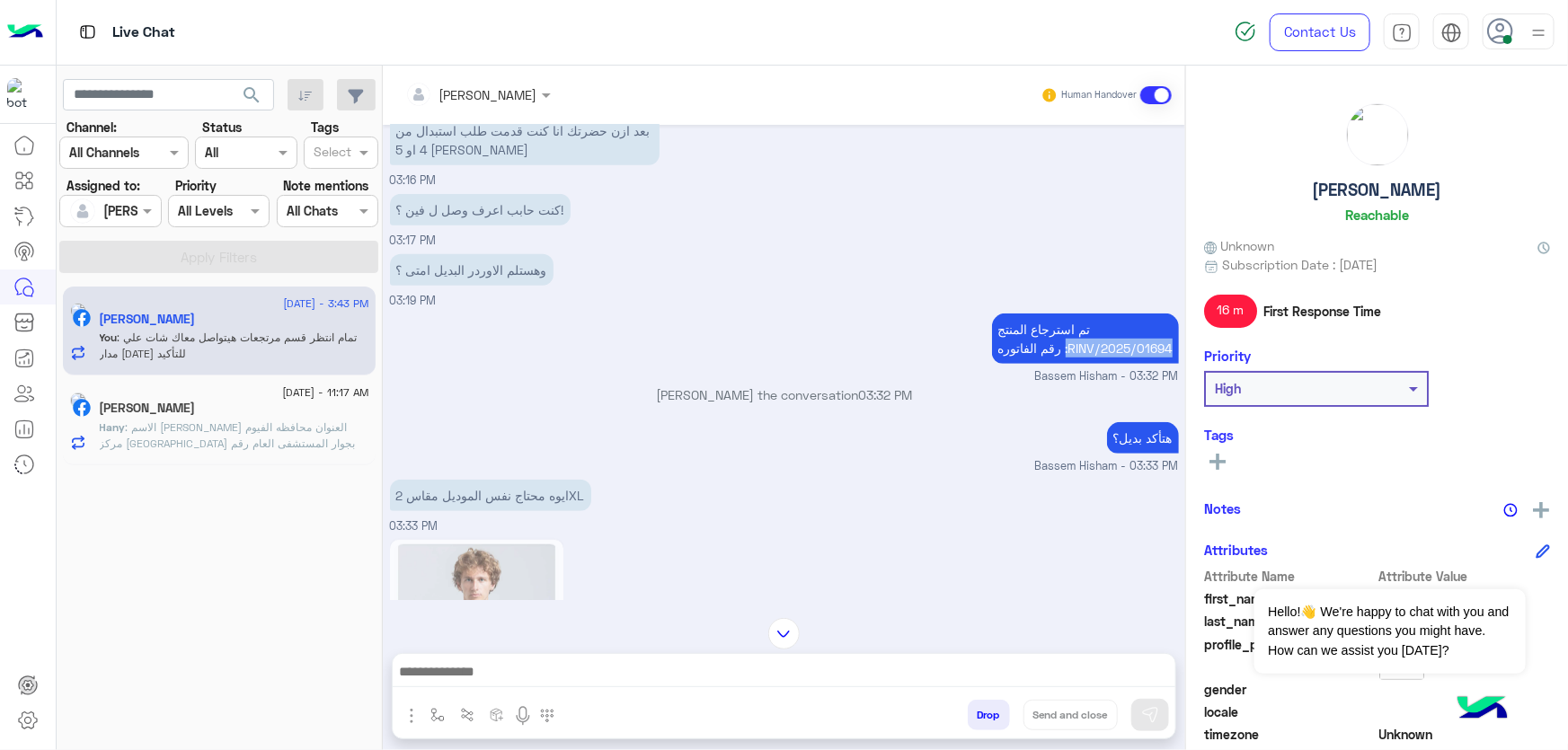
drag, startPoint x: 1061, startPoint y: 243, endPoint x: 1126, endPoint y: 243, distance: 65.0
click at [1168, 313] on p "تم استرجاع المنتج رقم الفاتوره :RINV/2025/01694" at bounding box center [1085, 338] width 187 height 51
copy p ":RINV/2025/01694"
click at [1387, 197] on h5 "[PERSON_NAME]" at bounding box center [1377, 190] width 129 height 21
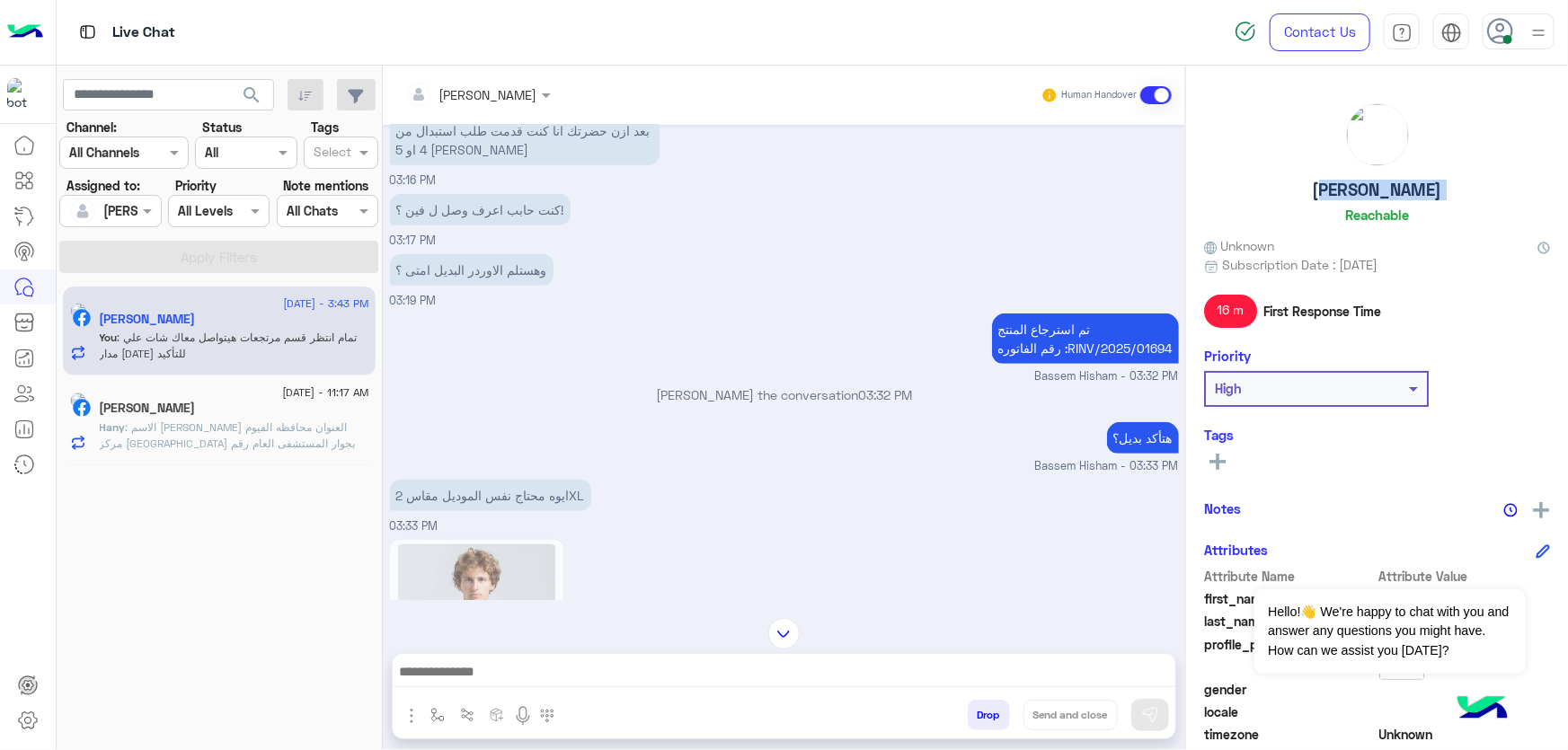
click at [1387, 197] on h5 "[PERSON_NAME]" at bounding box center [1377, 190] width 129 height 21
copy h5 "[PERSON_NAME]"
